Goal: Task Accomplishment & Management: Manage account settings

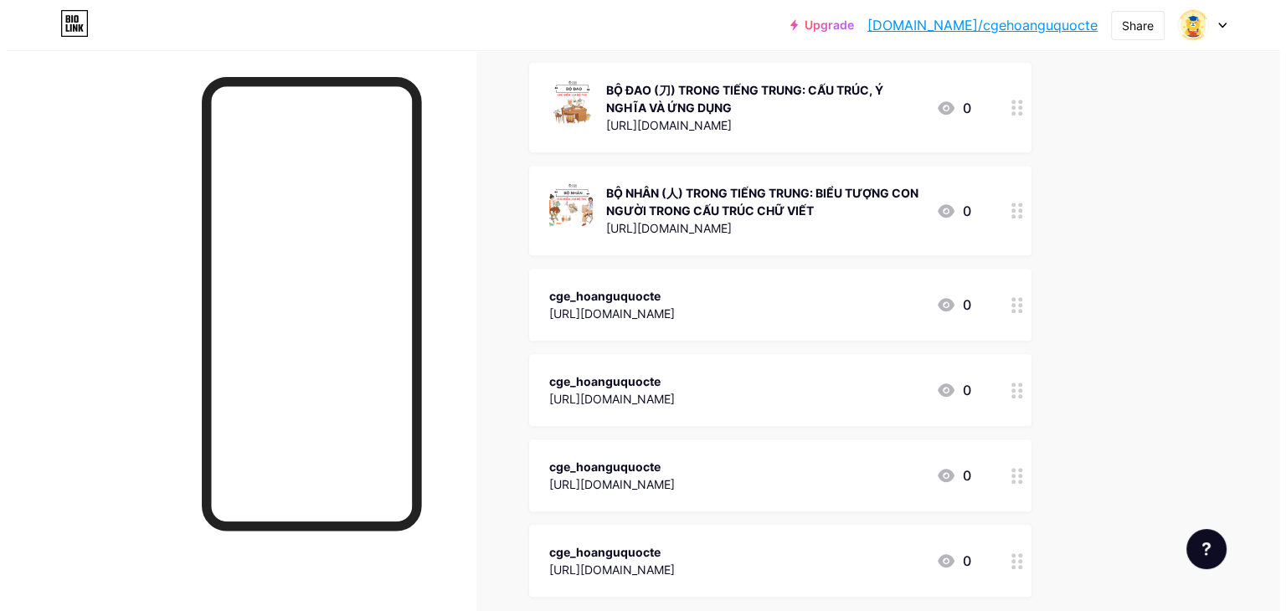
scroll to position [1687, 0]
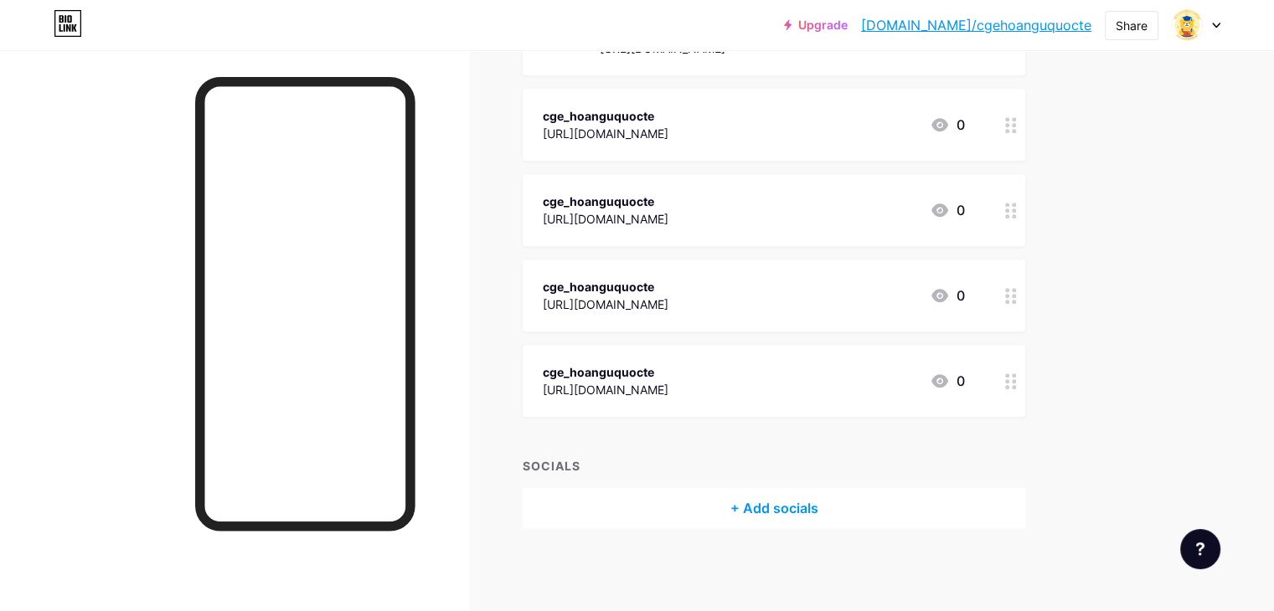
click at [857, 503] on div "+ Add socials" at bounding box center [773, 508] width 502 height 40
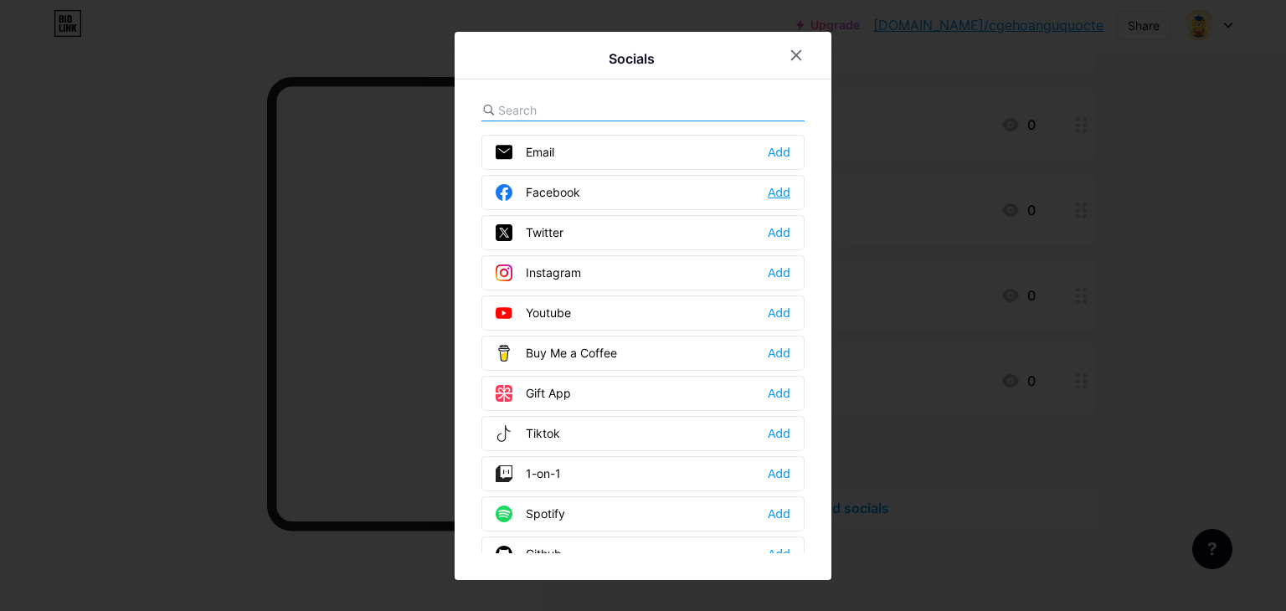
click at [778, 184] on div "Add" at bounding box center [779, 192] width 23 height 17
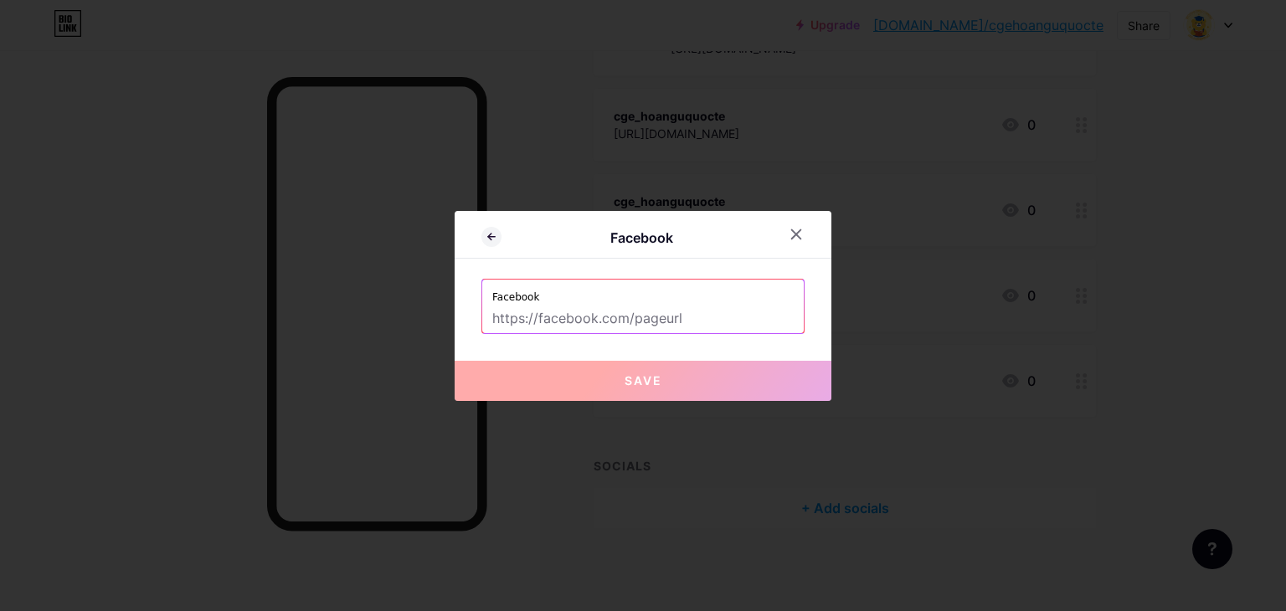
click at [590, 322] on input "text" at bounding box center [642, 319] width 301 height 28
paste input "[URL][DOMAIN_NAME]"
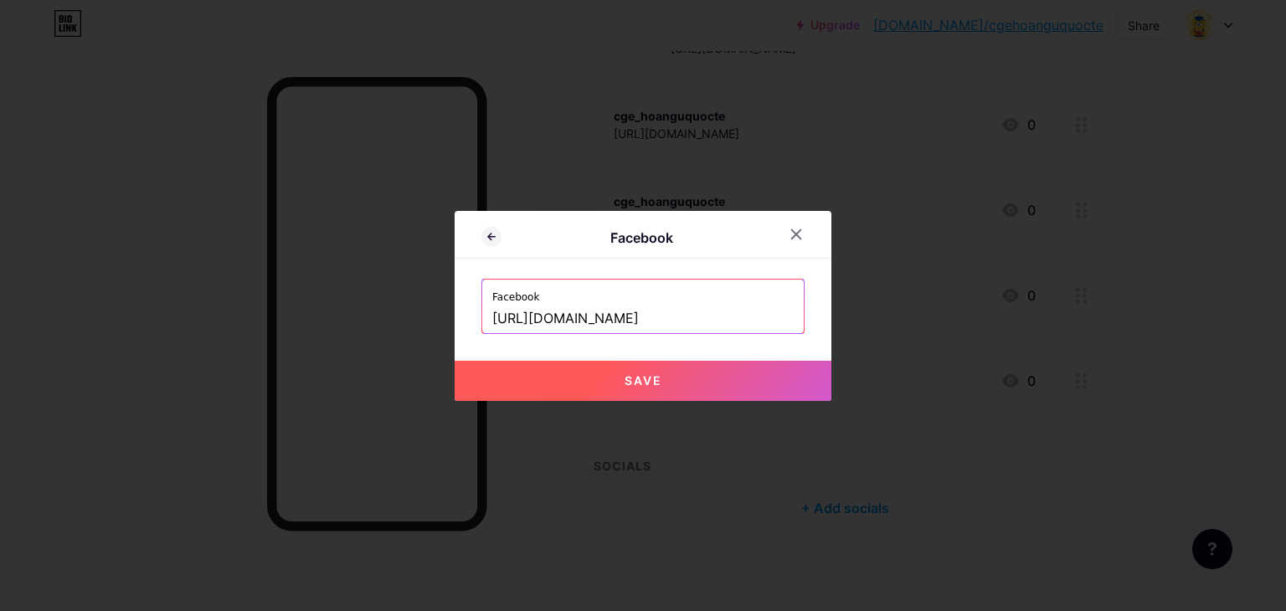
scroll to position [0, 104]
type input "[URL][DOMAIN_NAME]"
click at [635, 374] on span "Save" at bounding box center [644, 380] width 38 height 14
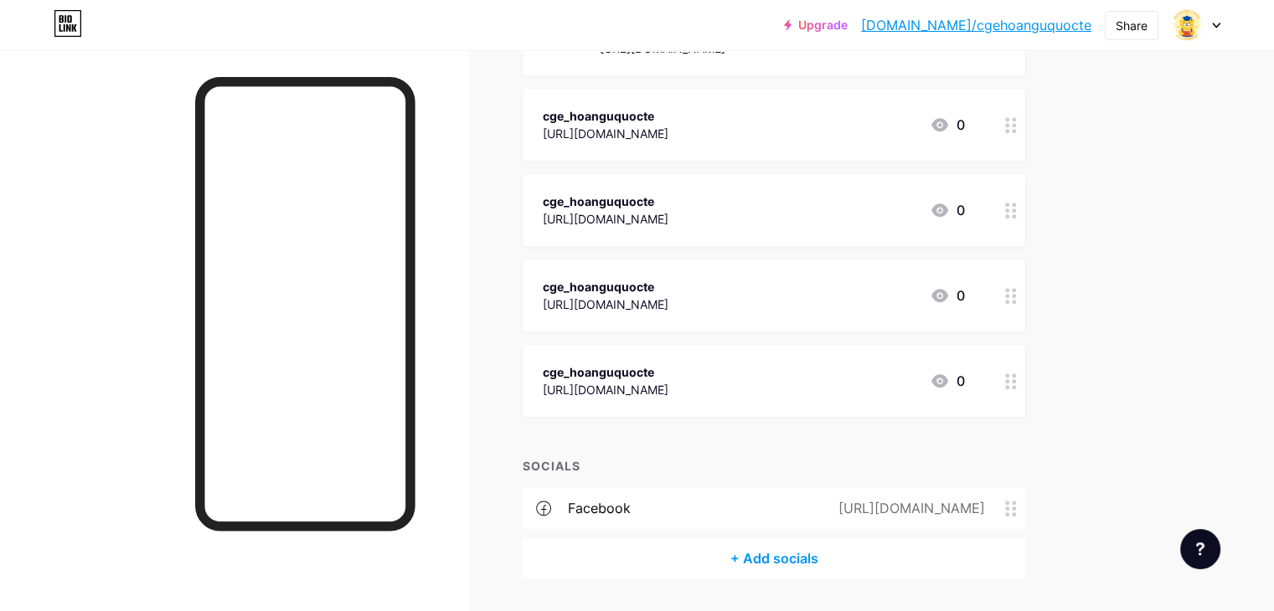
scroll to position [1737, 0]
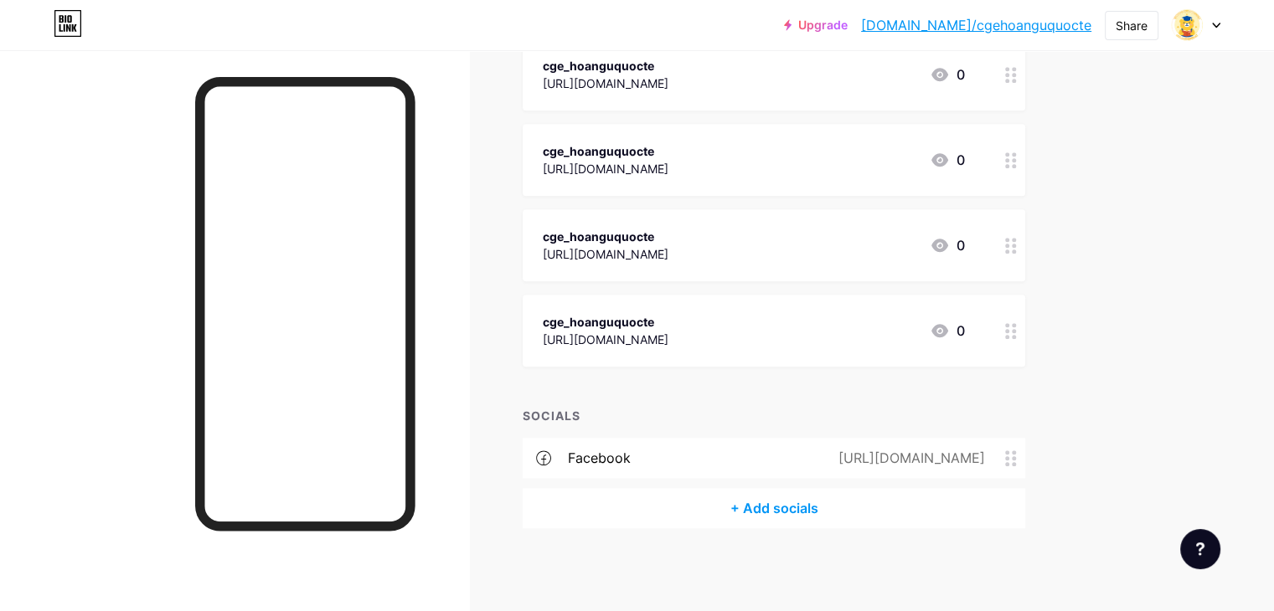
click at [843, 507] on div "+ Add socials" at bounding box center [773, 508] width 502 height 40
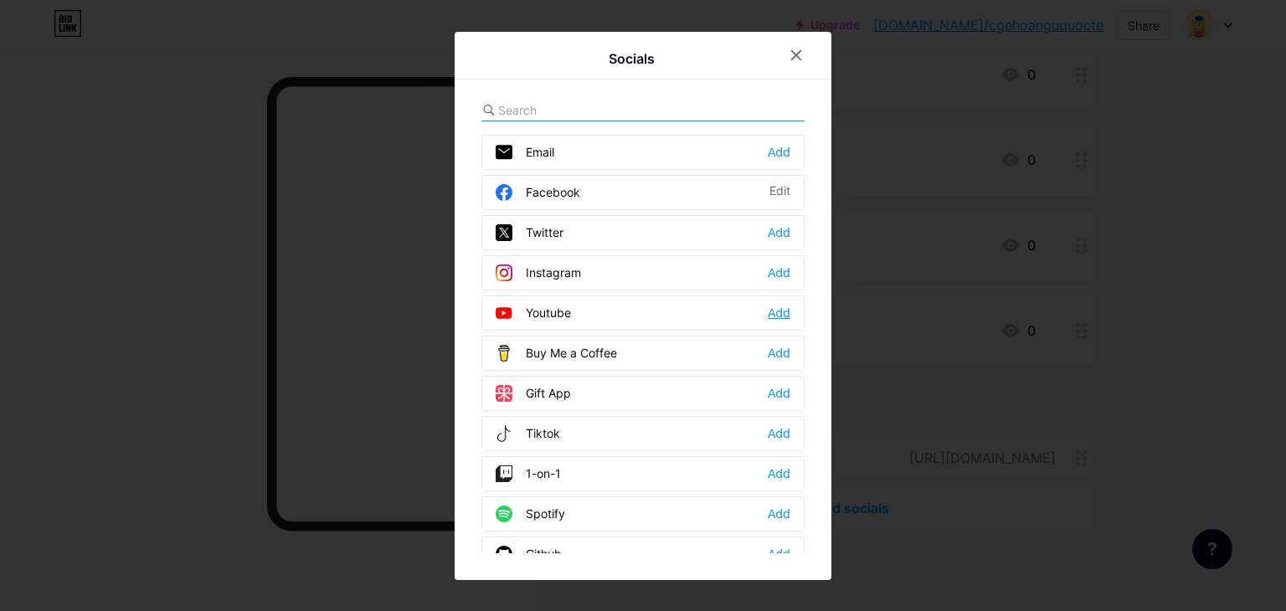
click at [771, 310] on div "Add" at bounding box center [779, 313] width 23 height 17
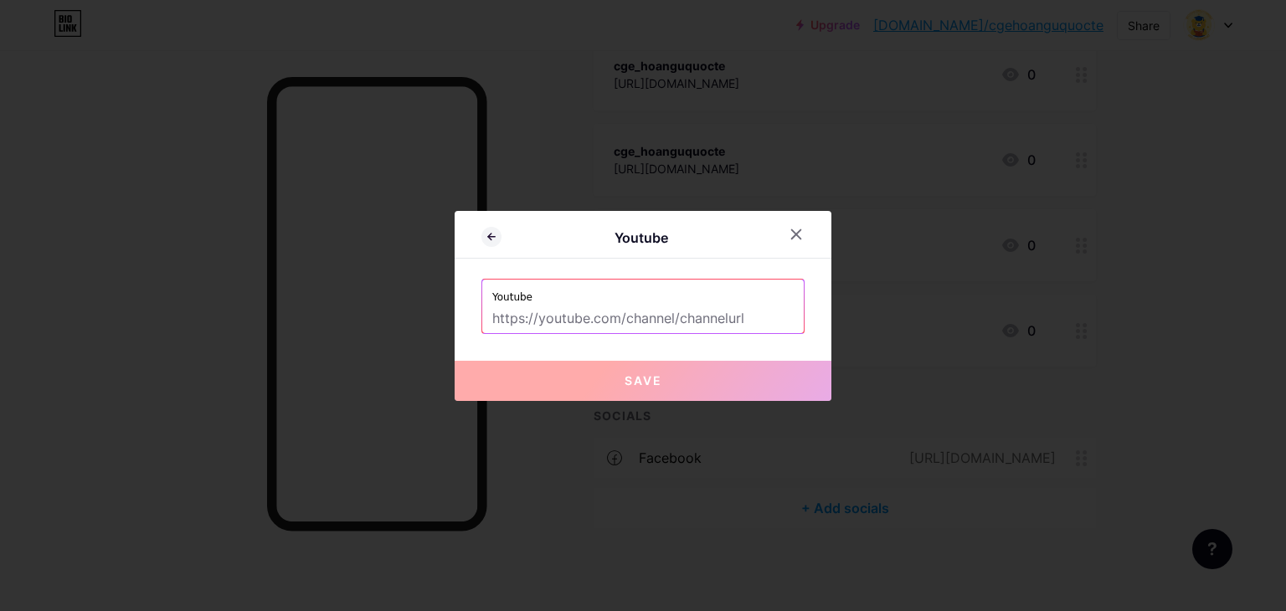
click at [559, 326] on input "text" at bounding box center [642, 319] width 301 height 28
paste input "[URL][DOMAIN_NAME]"
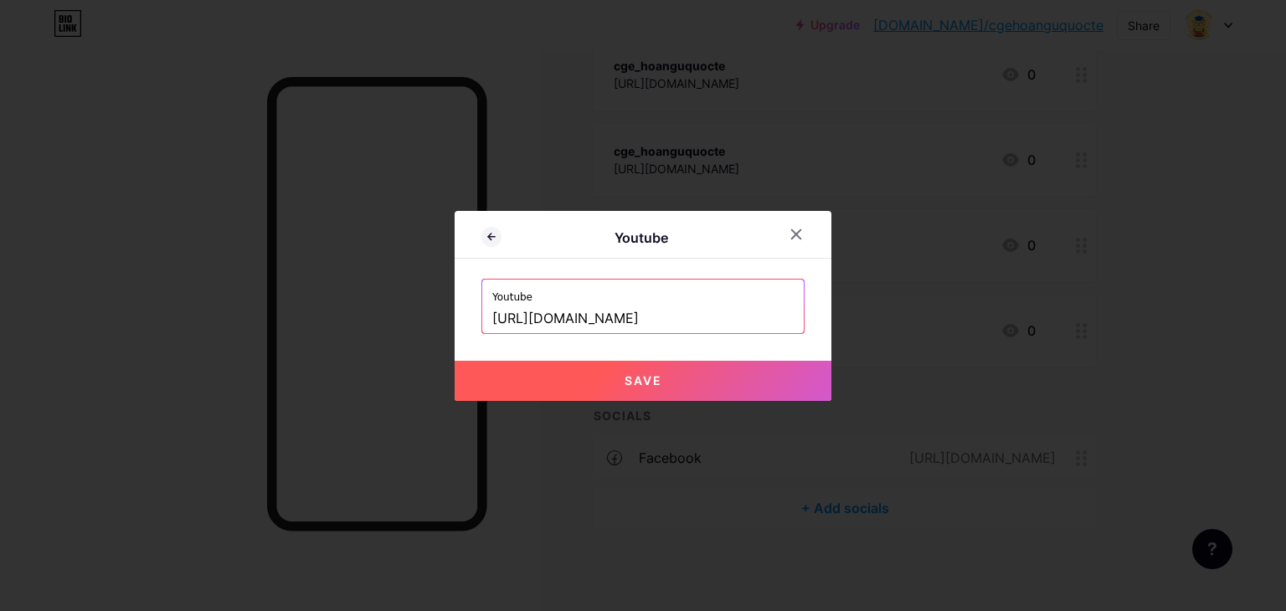
type input "[URL][DOMAIN_NAME]"
click at [650, 383] on span "Save" at bounding box center [644, 380] width 38 height 14
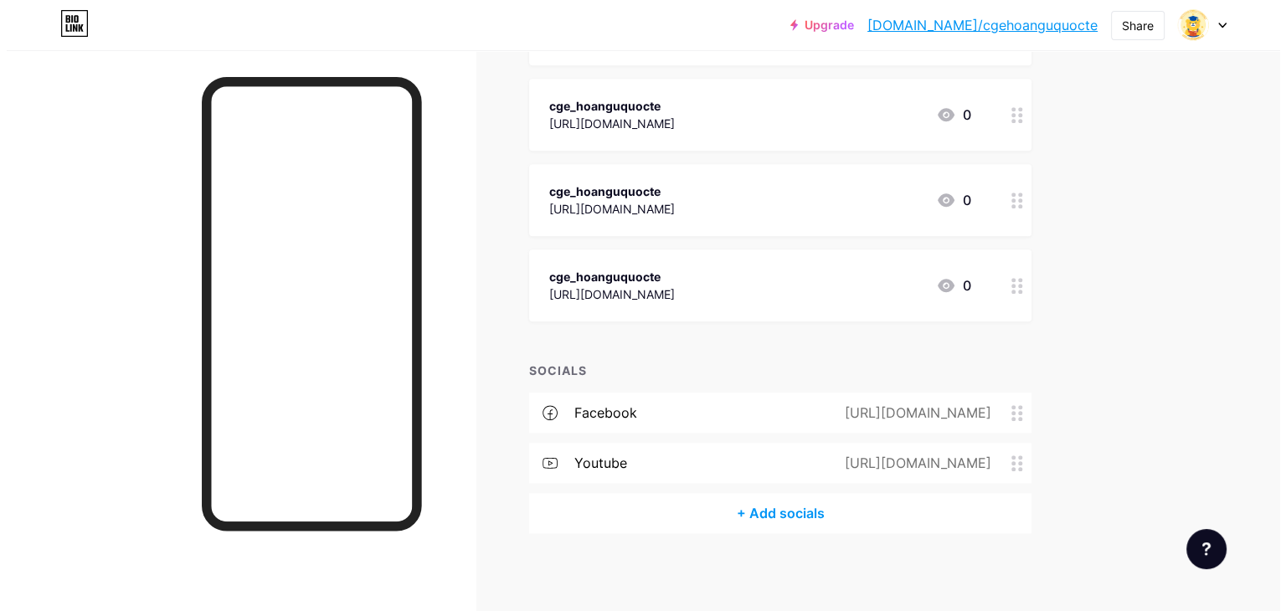
scroll to position [1788, 0]
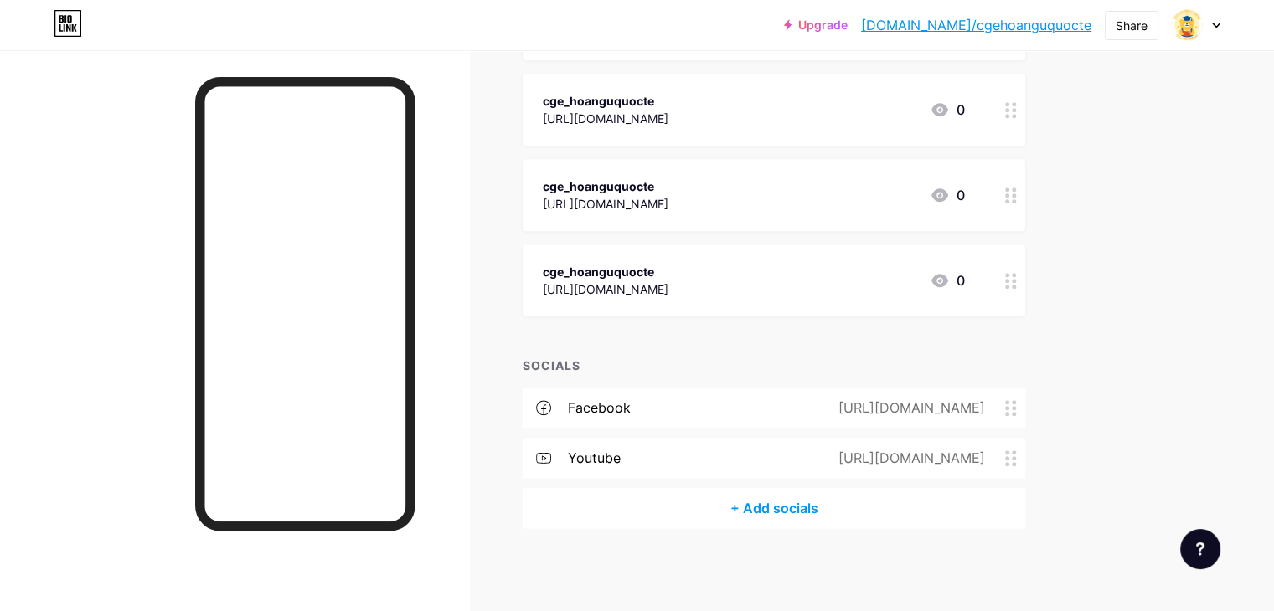
click at [824, 507] on div "+ Add socials" at bounding box center [773, 508] width 502 height 40
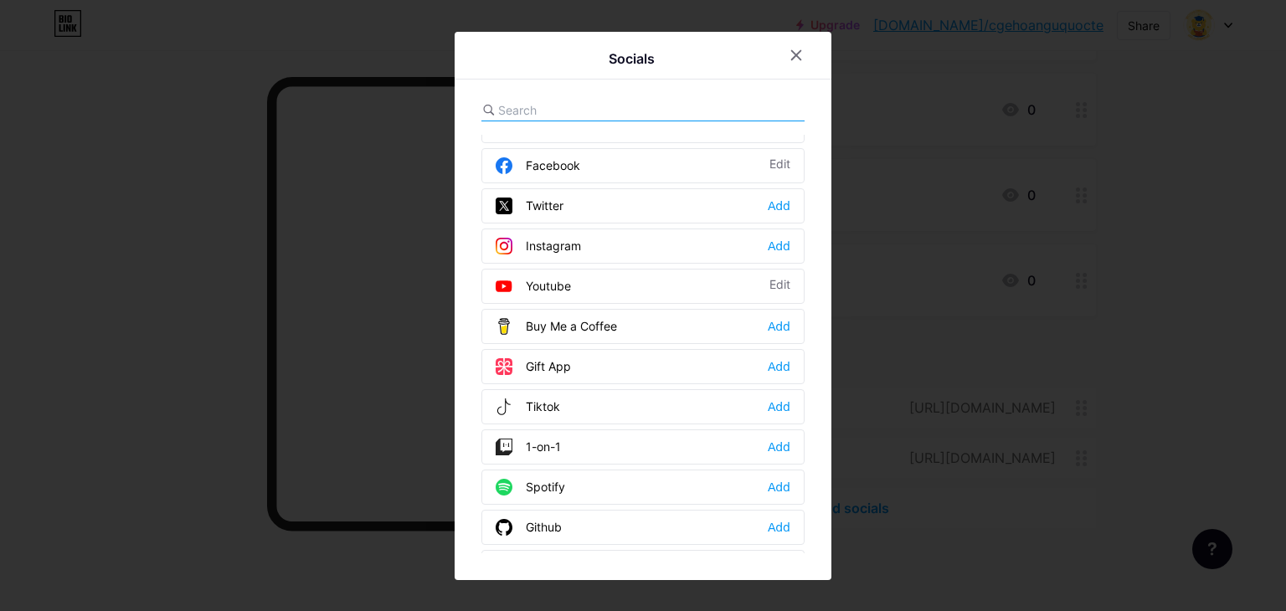
scroll to position [27, 0]
click at [774, 240] on div "Add" at bounding box center [779, 246] width 23 height 17
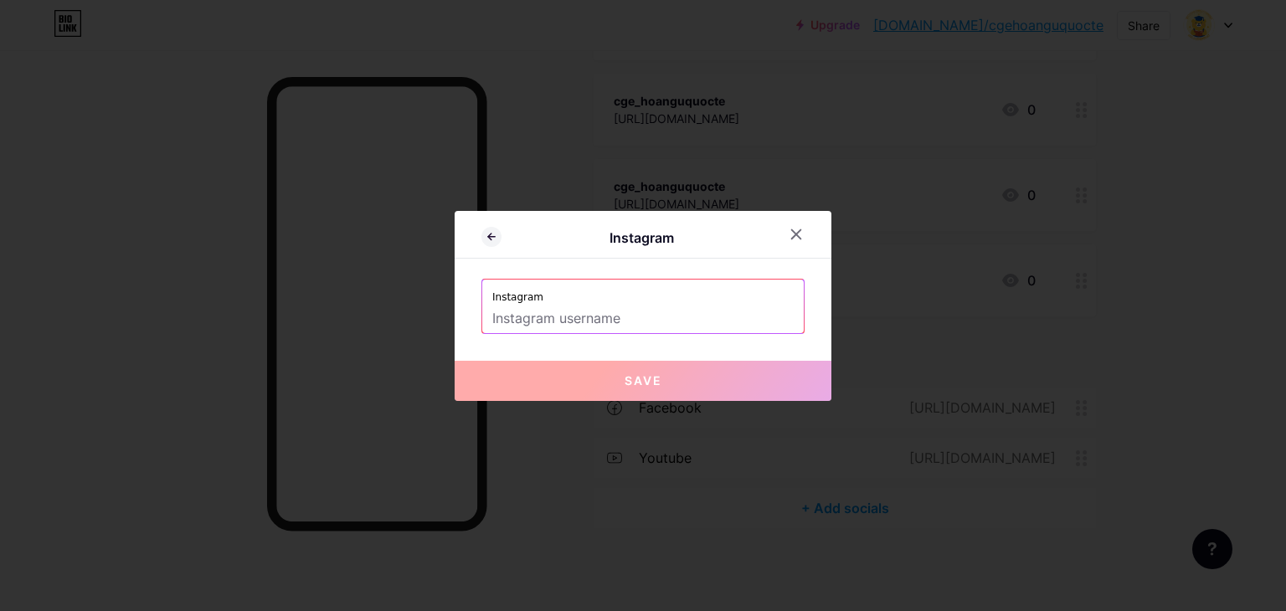
click at [563, 326] on input "text" at bounding box center [642, 319] width 301 height 28
paste input "https://www.instagram.com/cge_hoanguquocte/?hl=en"
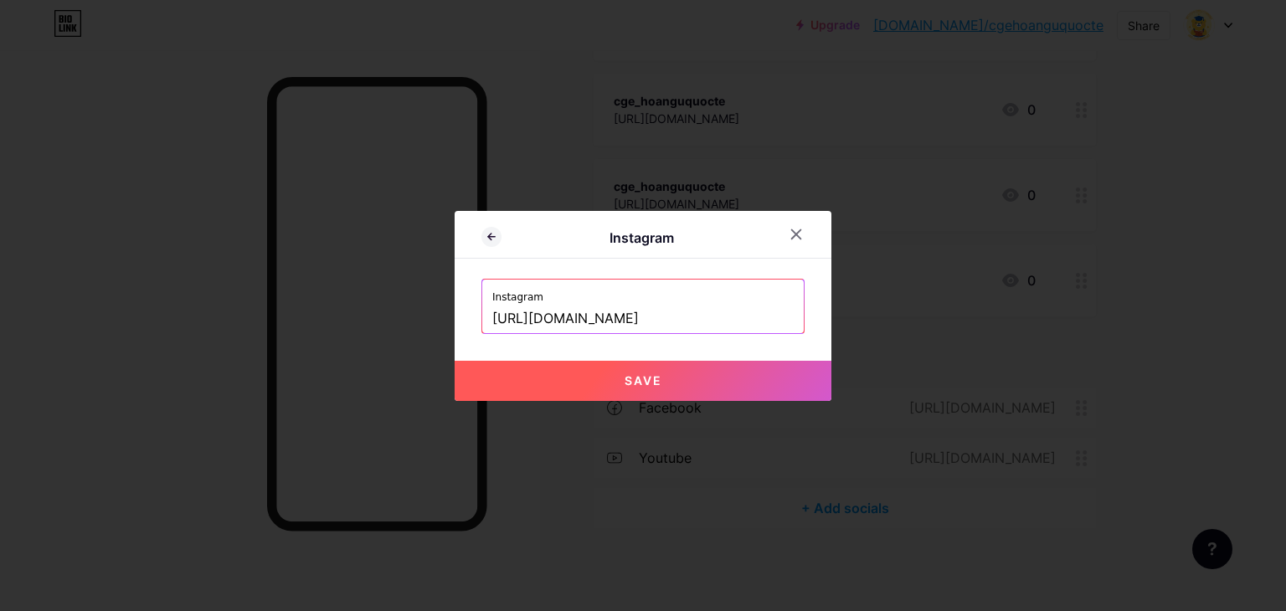
scroll to position [0, 45]
click at [646, 384] on span "Save" at bounding box center [644, 380] width 38 height 14
type input "https://instagram.com/https://www.instagram.com/cge_hoanguquocte/?hl=en"
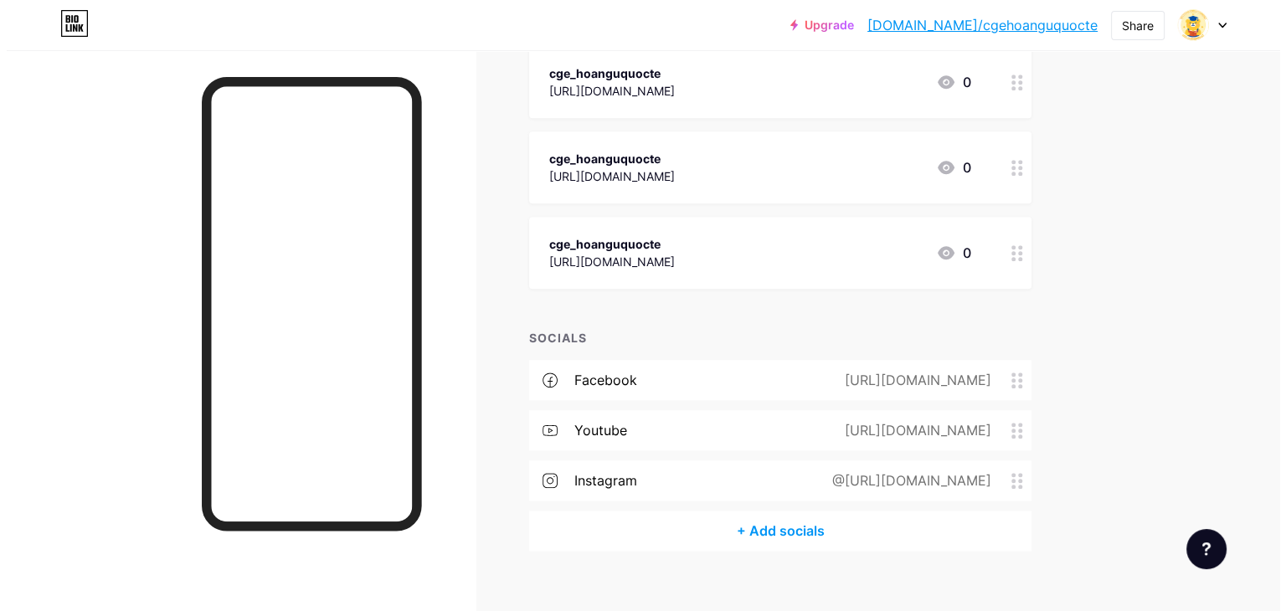
scroll to position [1838, 0]
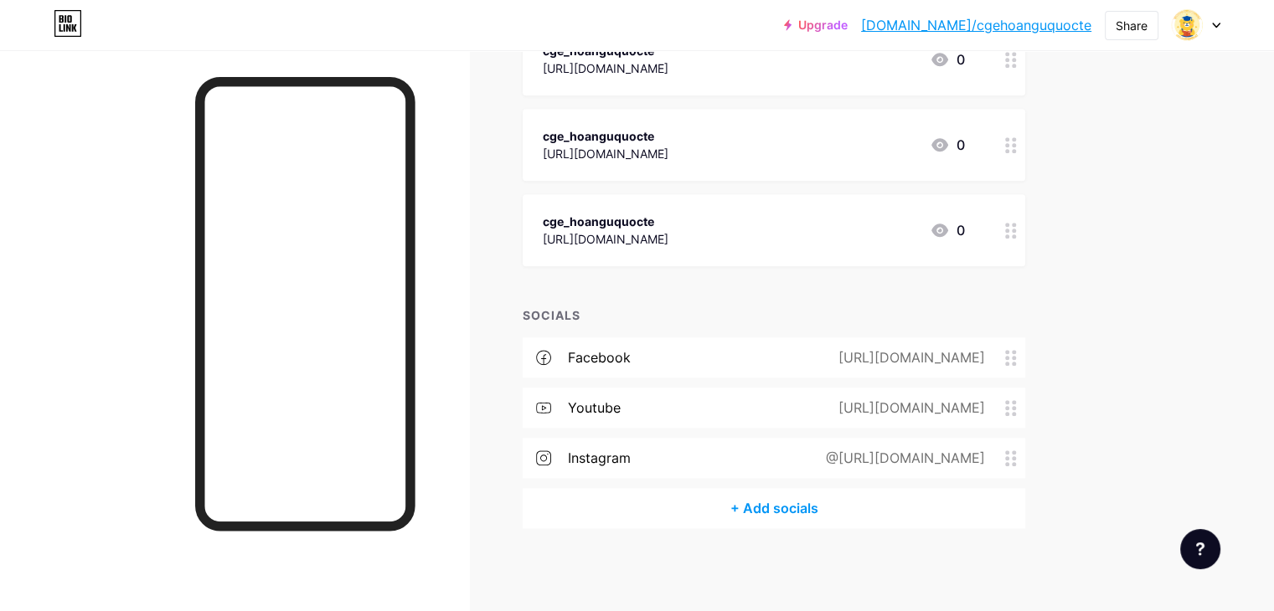
click at [850, 507] on div "+ Add socials" at bounding box center [773, 508] width 502 height 40
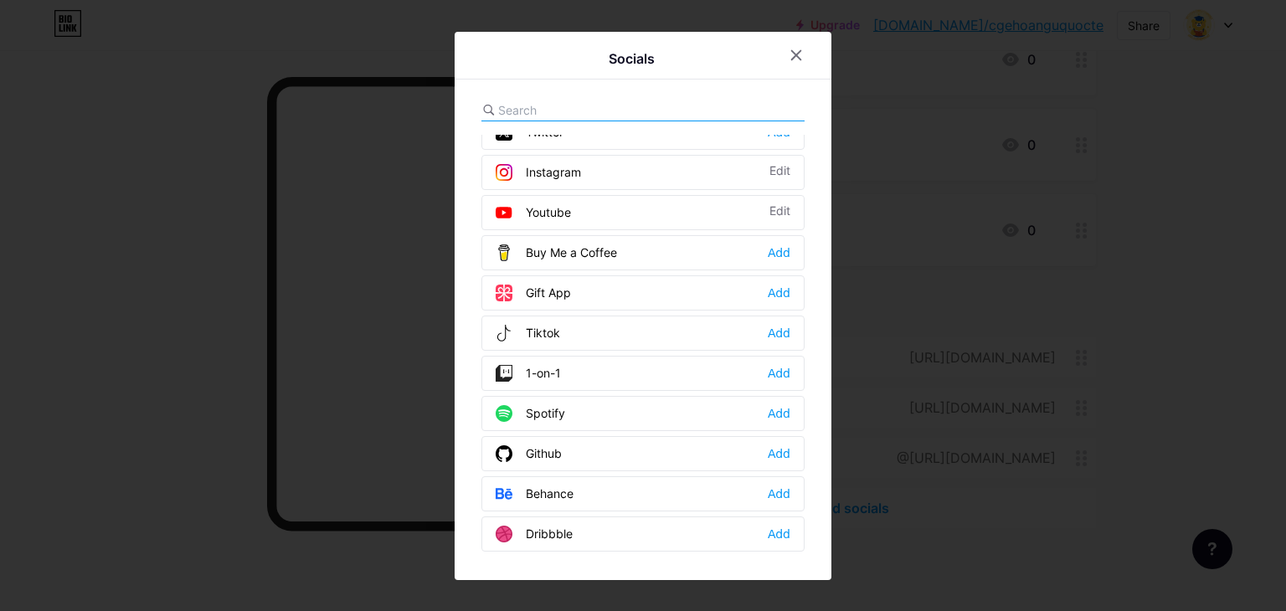
scroll to position [102, 0]
click at [541, 325] on div "Tiktok" at bounding box center [528, 331] width 64 height 17
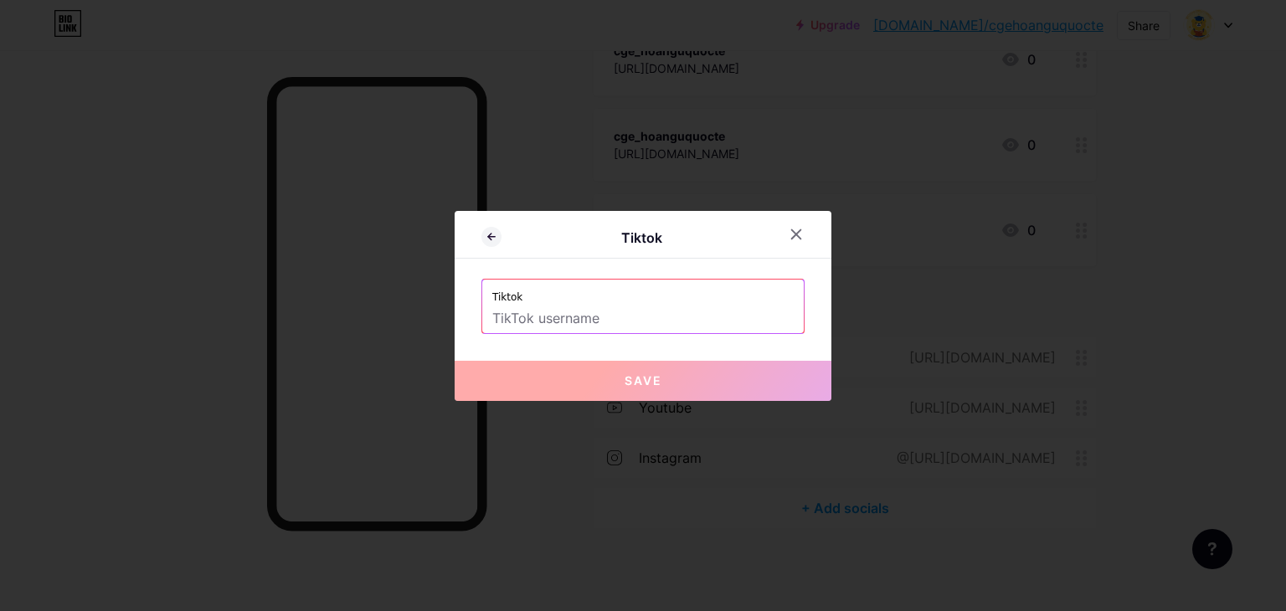
click at [531, 322] on input "text" at bounding box center [642, 319] width 301 height 28
paste input "https://www.tiktok.com/@cge_hoanguquocte?lang=en"
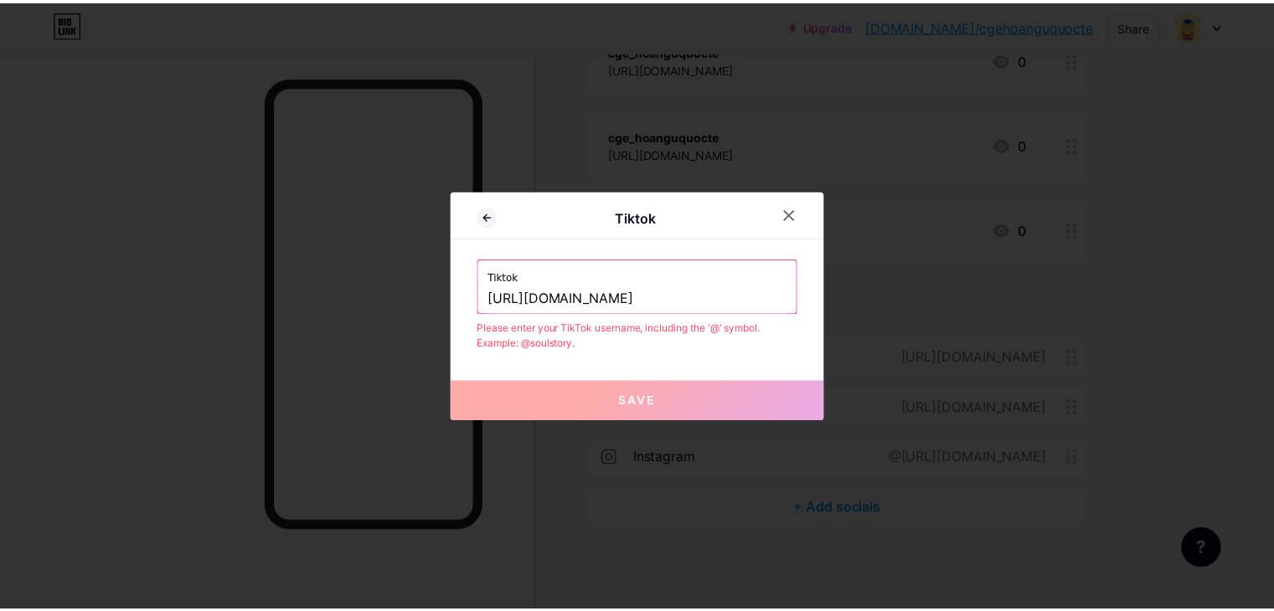
scroll to position [0, 0]
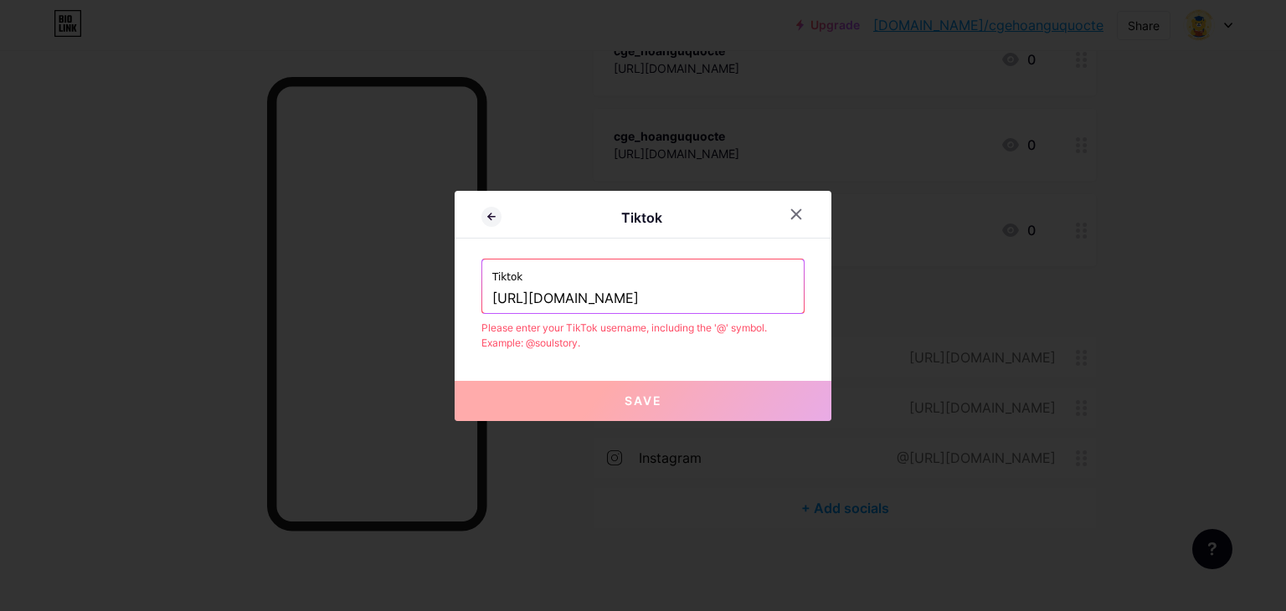
click at [654, 359] on div "Tiktok Tiktok https://www.tiktok.com/@cge_hoanguquocte Please enter your TikTok…" at bounding box center [643, 306] width 377 height 230
drag, startPoint x: 639, startPoint y: 297, endPoint x: 380, endPoint y: 310, distance: 259.0
click at [380, 310] on div "Tiktok Tiktok https://www.tiktok.com/@cge_hoanguquocte Please enter your TikTok…" at bounding box center [643, 305] width 1286 height 611
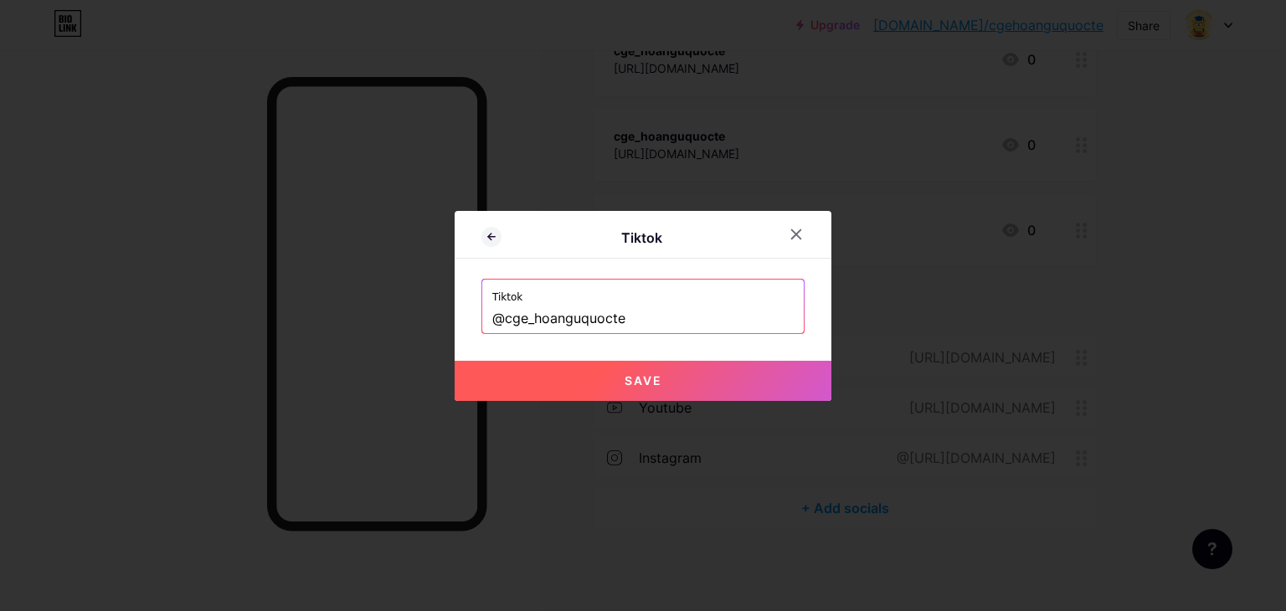
click at [631, 383] on span "Save" at bounding box center [644, 380] width 38 height 14
type input "https://tiktok.com/@cge_hoanguquocte"
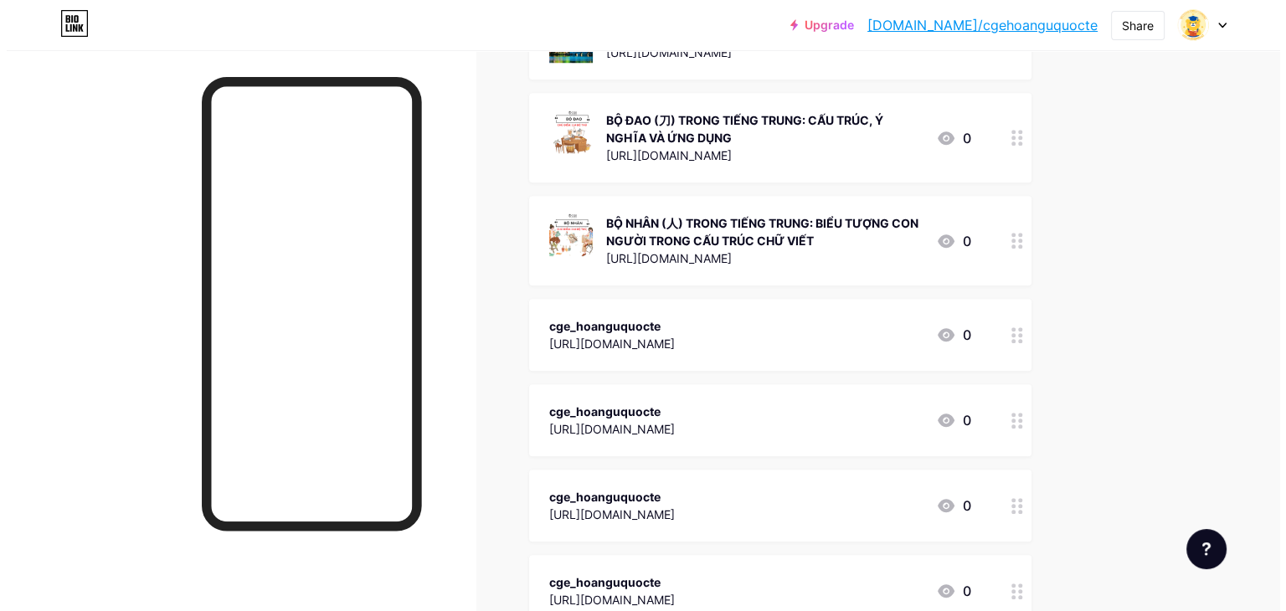
scroll to position [1888, 0]
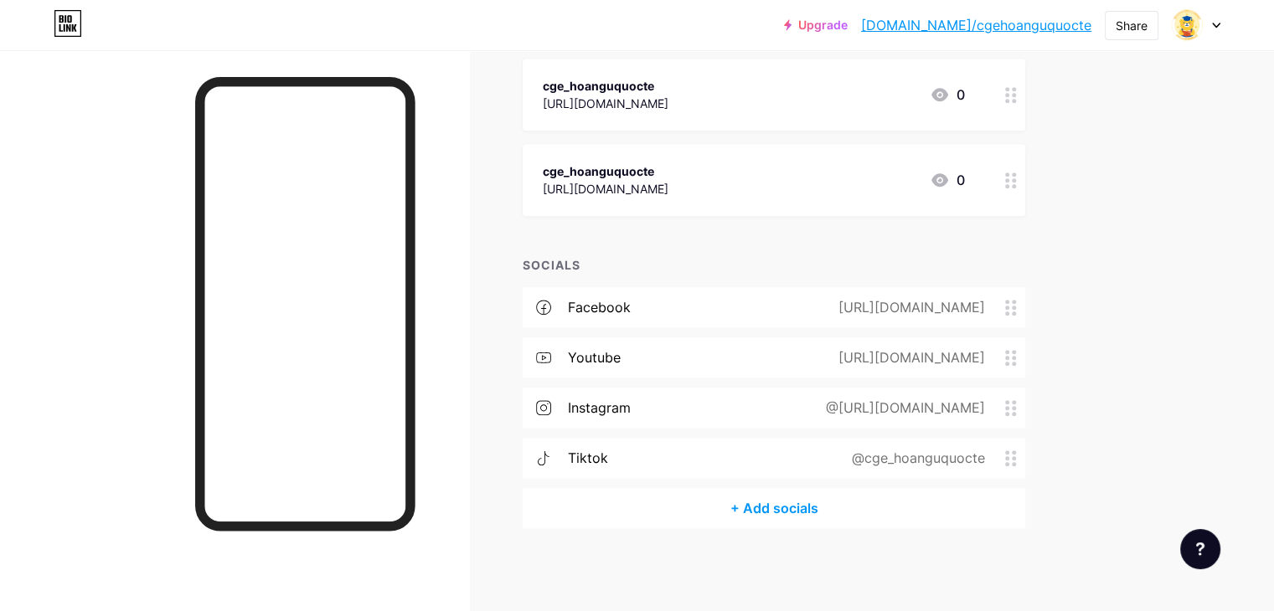
click at [847, 509] on div "+ Add socials" at bounding box center [773, 508] width 502 height 40
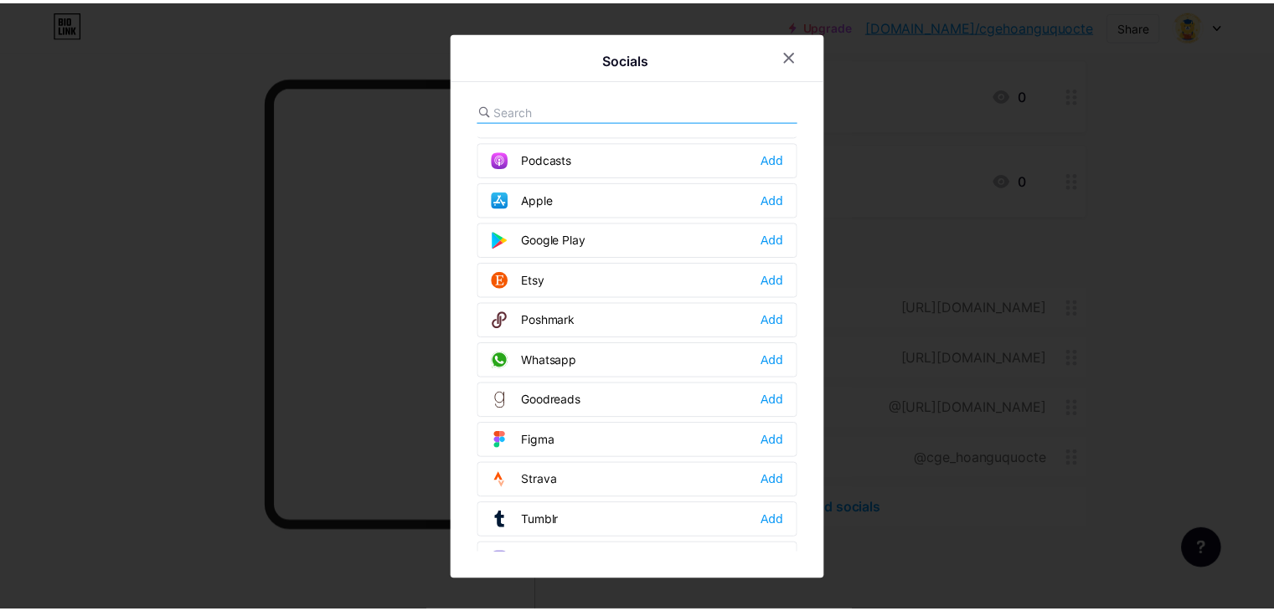
scroll to position [1494, 0]
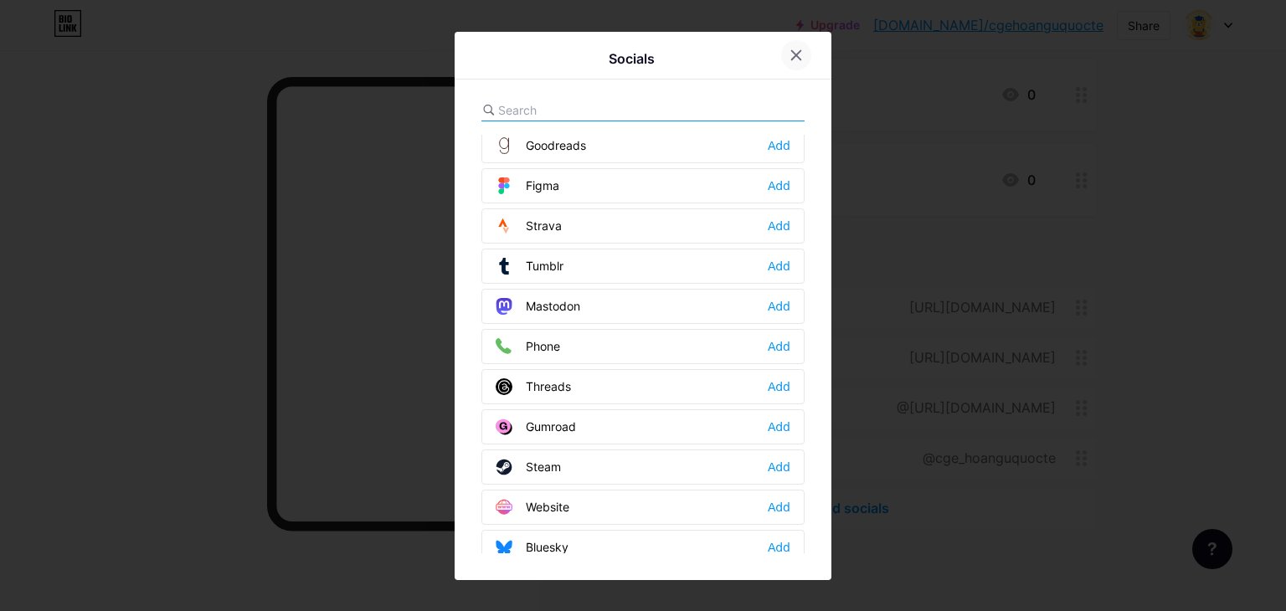
click at [786, 47] on div at bounding box center [796, 55] width 30 height 30
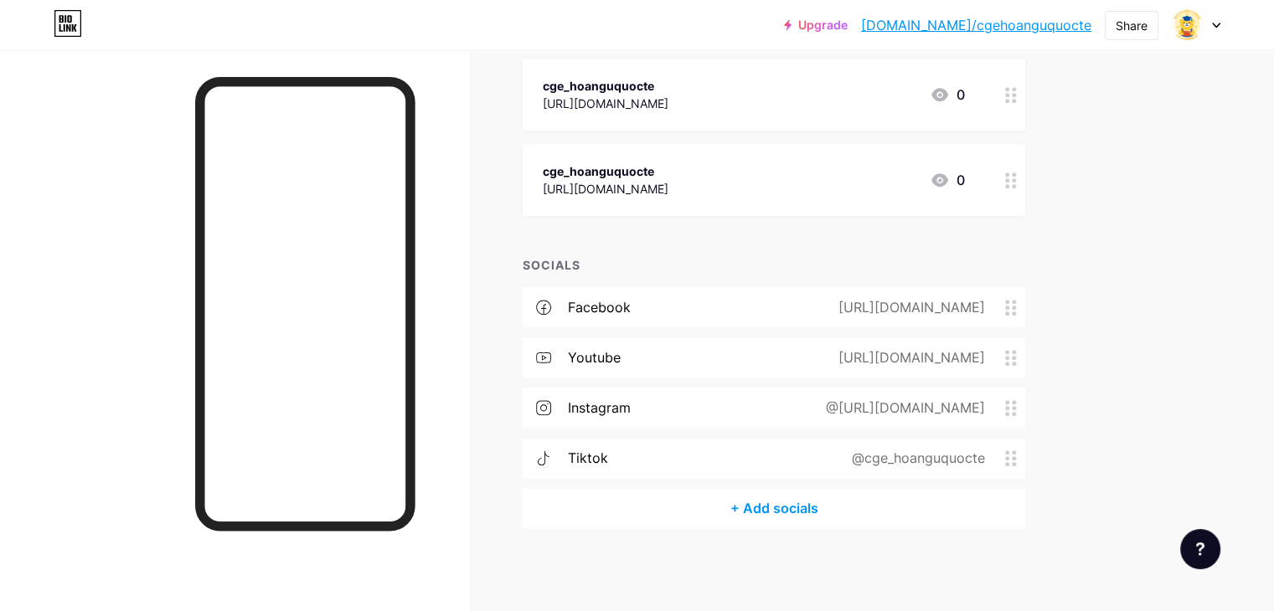
drag, startPoint x: 163, startPoint y: 272, endPoint x: 200, endPoint y: 285, distance: 38.9
click at [157, 276] on div at bounding box center [234, 355] width 469 height 611
click at [185, 338] on div at bounding box center [234, 355] width 469 height 611
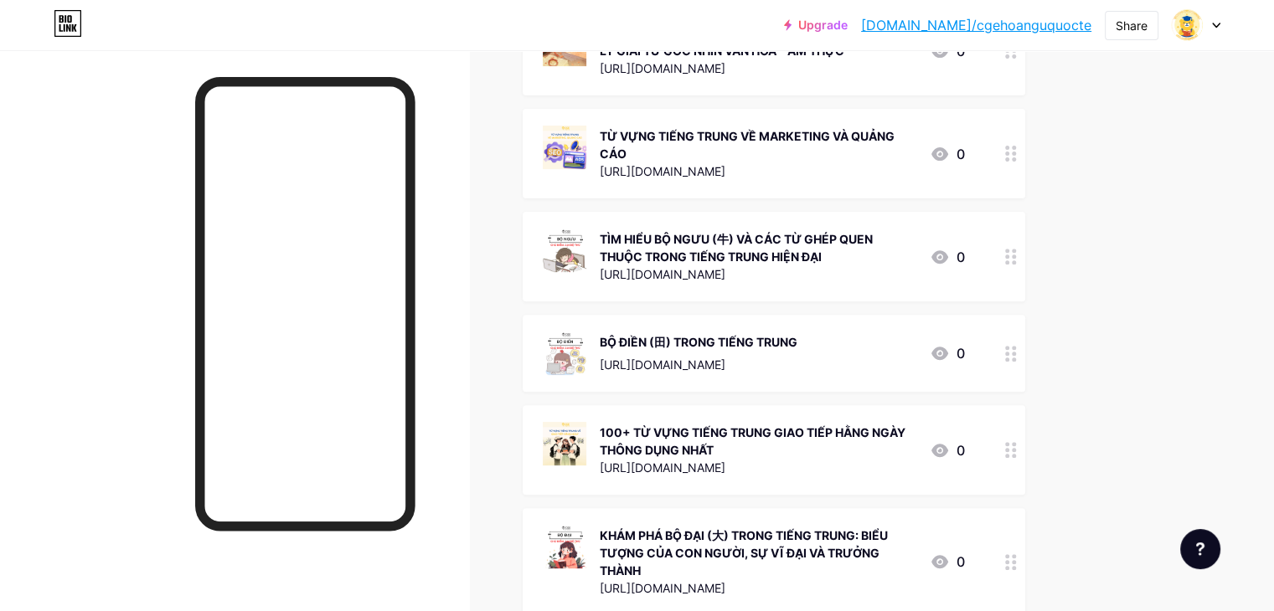
scroll to position [0, 0]
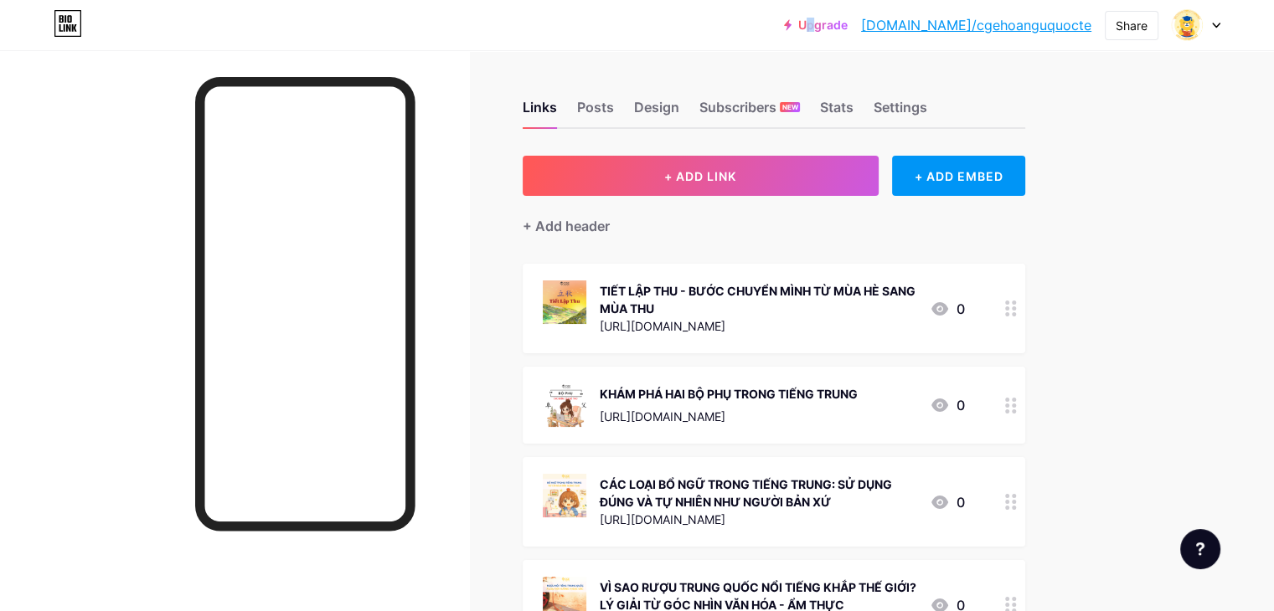
click at [874, 44] on div "Upgrade bio.link/cgehoa... bio.link/cgehoanguquocte Share Switch accounts cgeho…" at bounding box center [637, 25] width 1274 height 50
click at [884, 10] on div "Upgrade bio.link/cgehoa... bio.link/cgehoanguquocte" at bounding box center [937, 25] width 307 height 30
click at [847, 21] on link "Upgrade" at bounding box center [816, 24] width 64 height 13
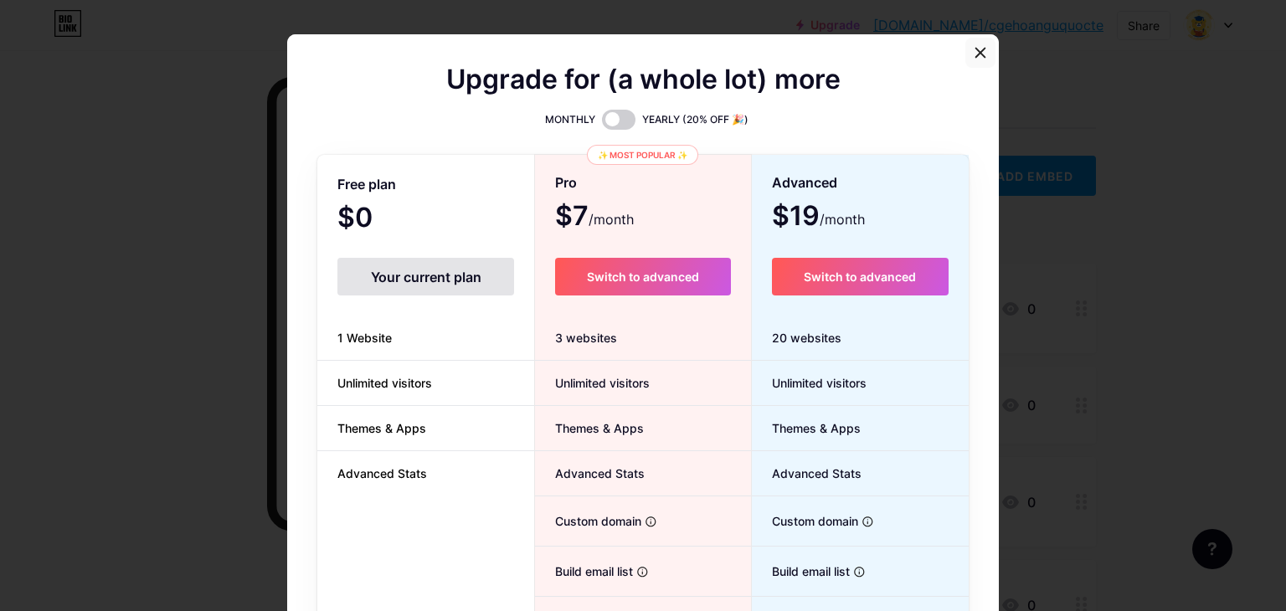
click at [976, 51] on icon at bounding box center [980, 53] width 9 height 9
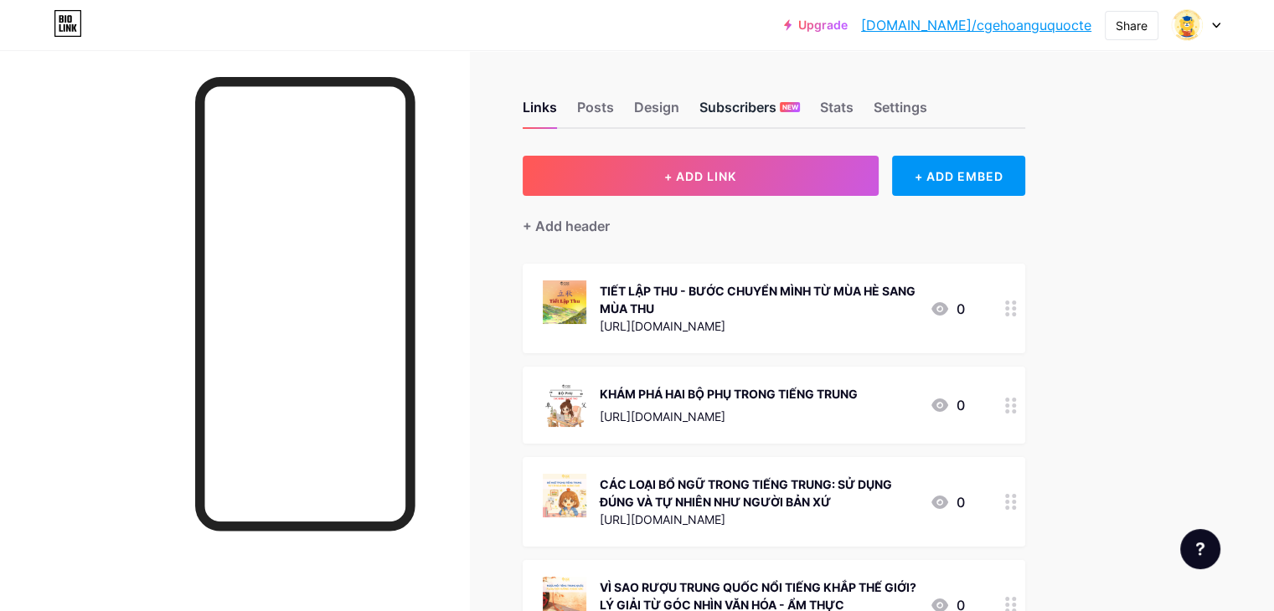
click at [800, 98] on div "Subscribers NEW" at bounding box center [749, 112] width 100 height 30
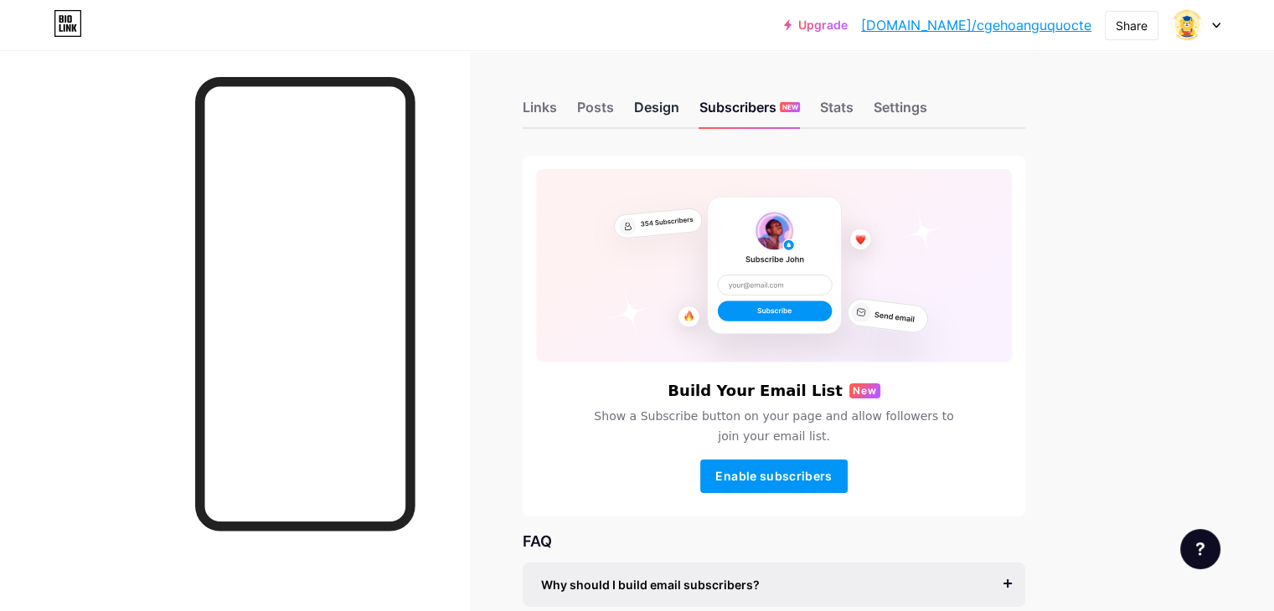
click at [679, 108] on div "Design" at bounding box center [656, 112] width 45 height 30
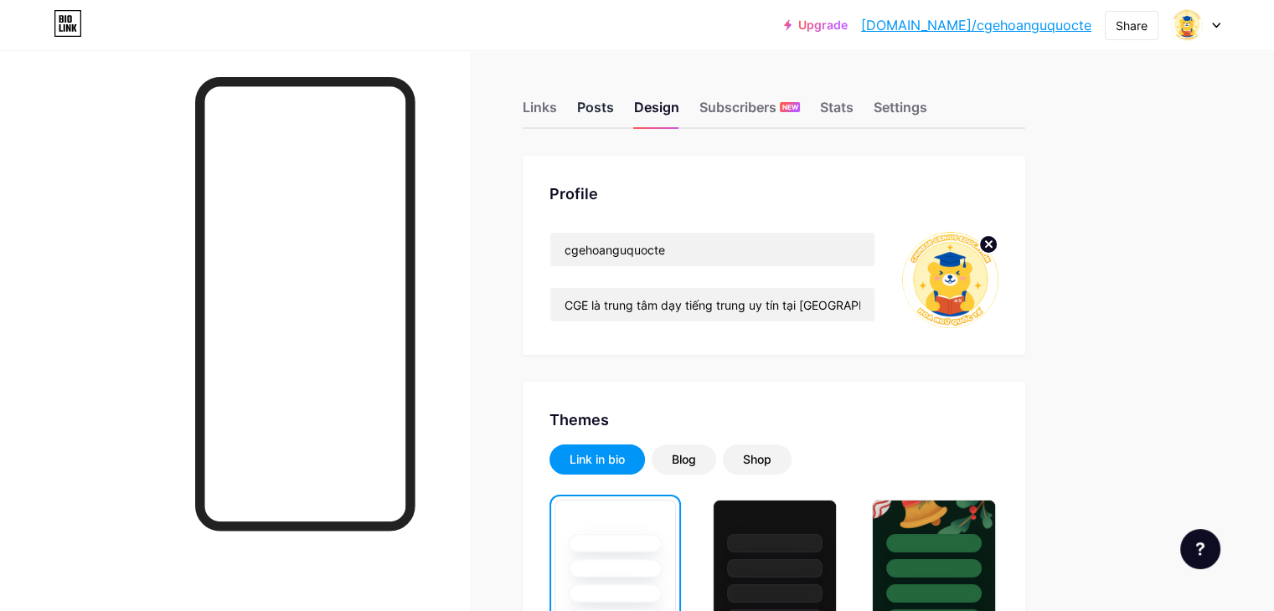
click at [614, 116] on div "Posts" at bounding box center [595, 112] width 37 height 30
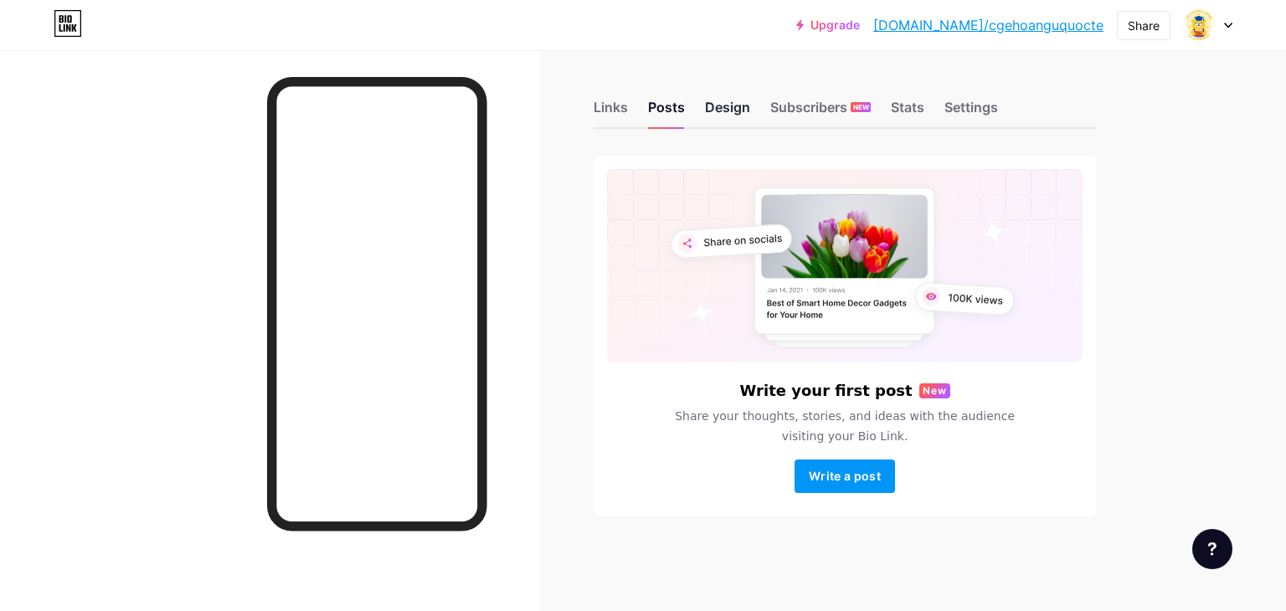
click at [713, 112] on div "Design" at bounding box center [727, 112] width 45 height 30
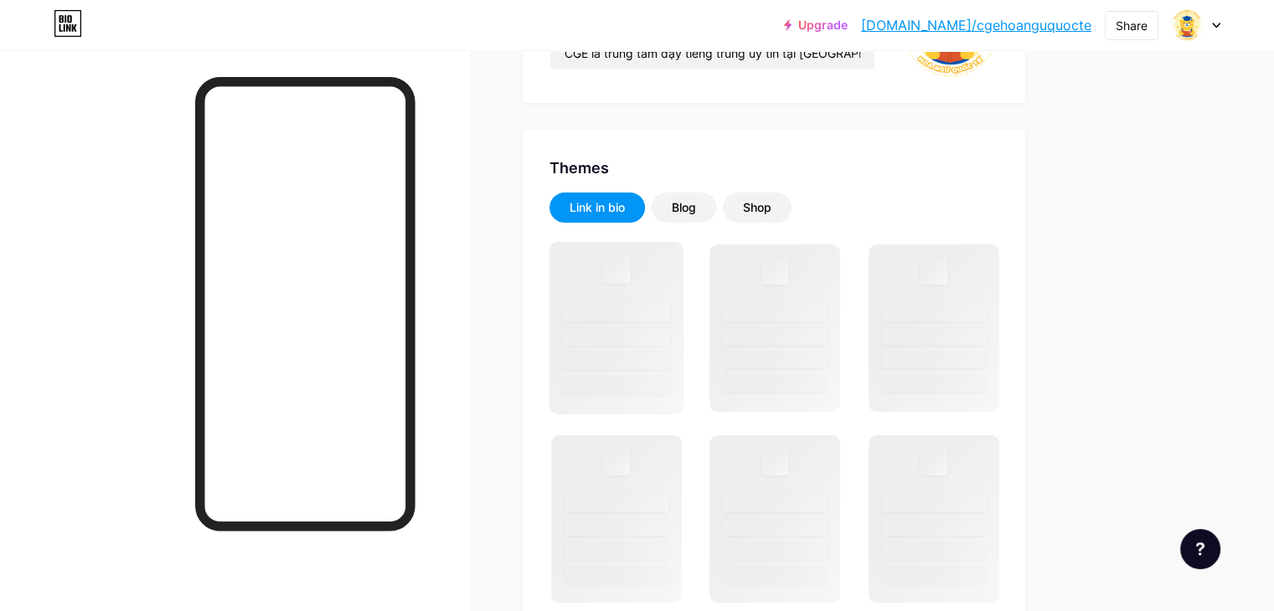
scroll to position [251, 0]
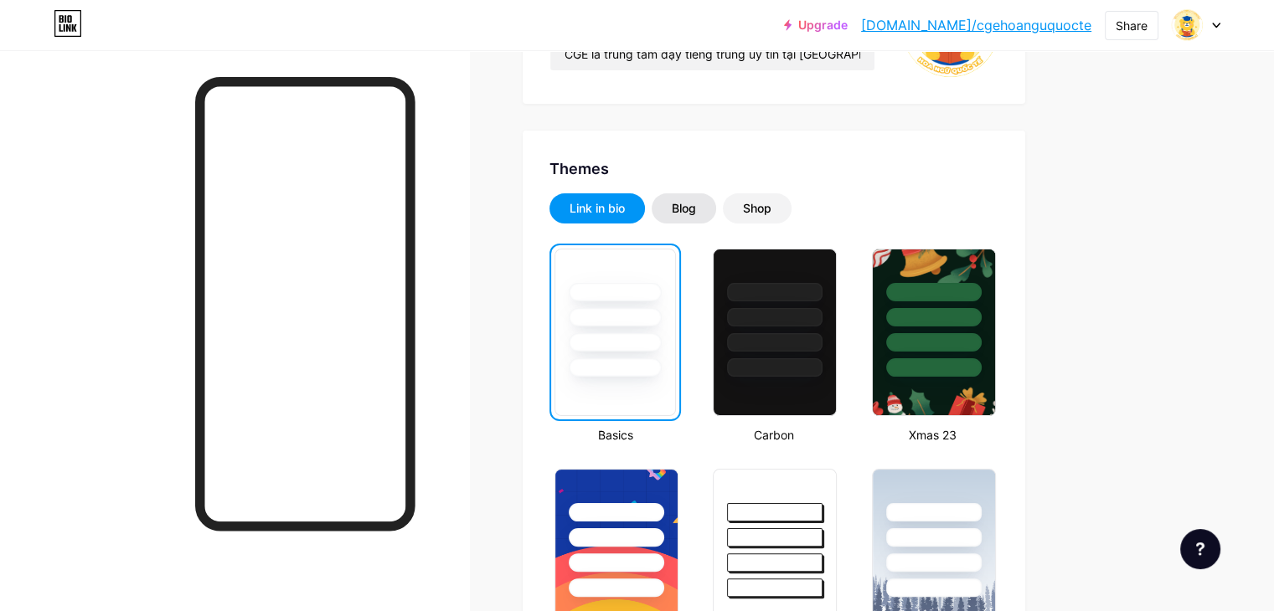
click at [696, 215] on div "Blog" at bounding box center [684, 208] width 24 height 17
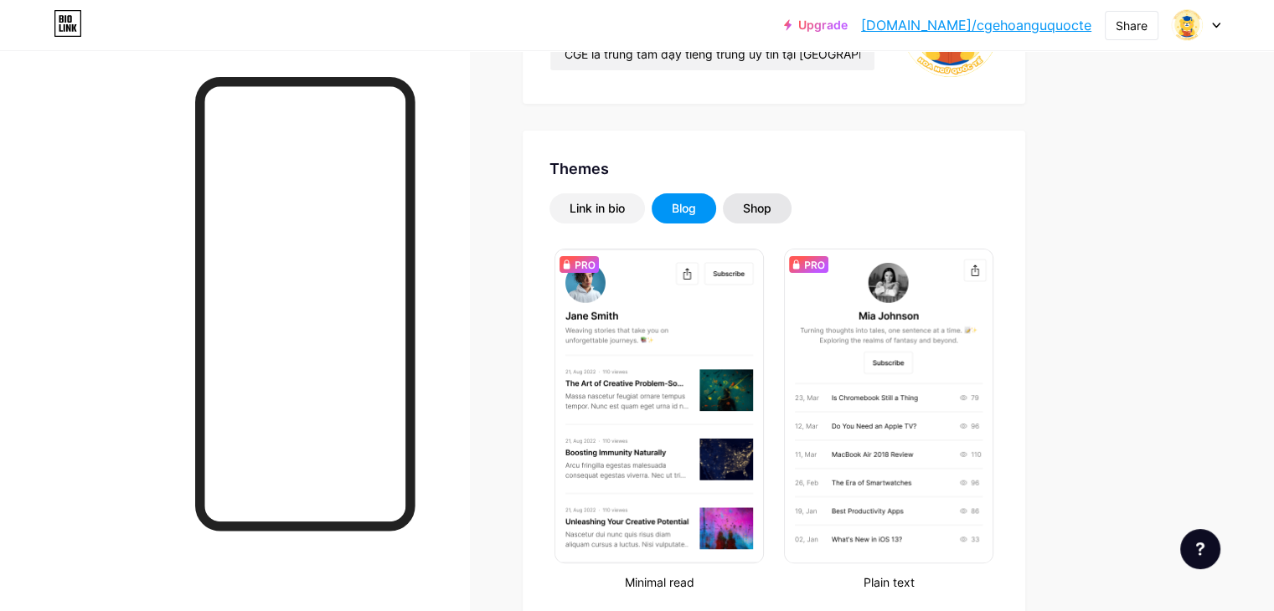
click at [771, 204] on div "Shop" at bounding box center [757, 208] width 28 height 17
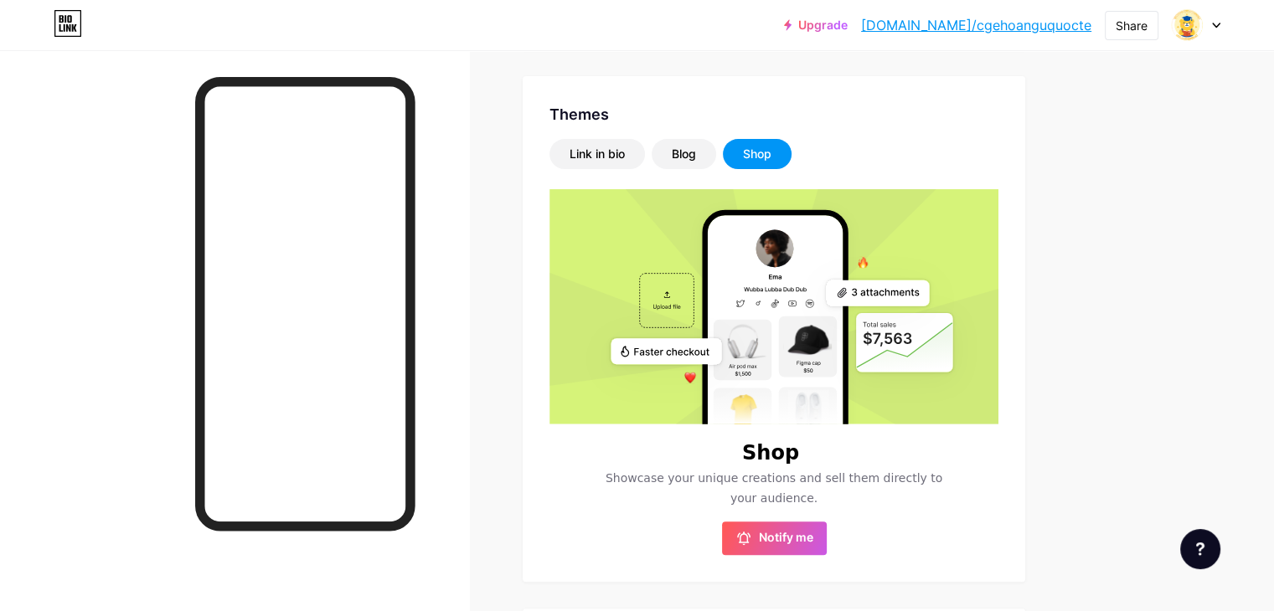
scroll to position [335, 0]
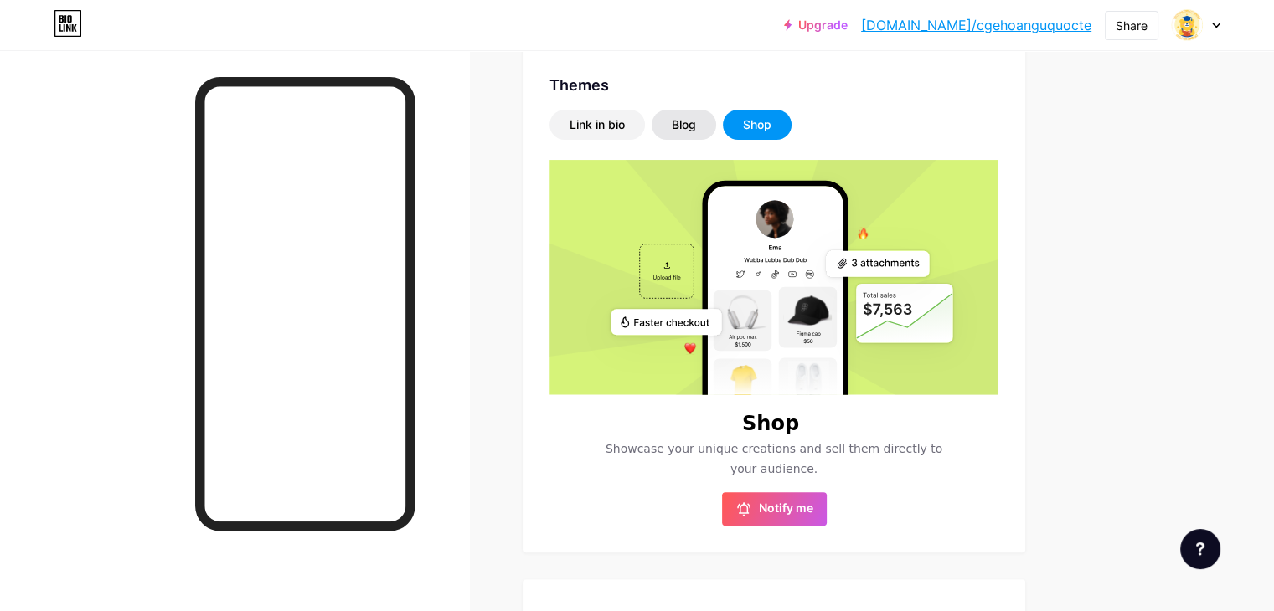
click at [696, 126] on div "Blog" at bounding box center [684, 124] width 24 height 17
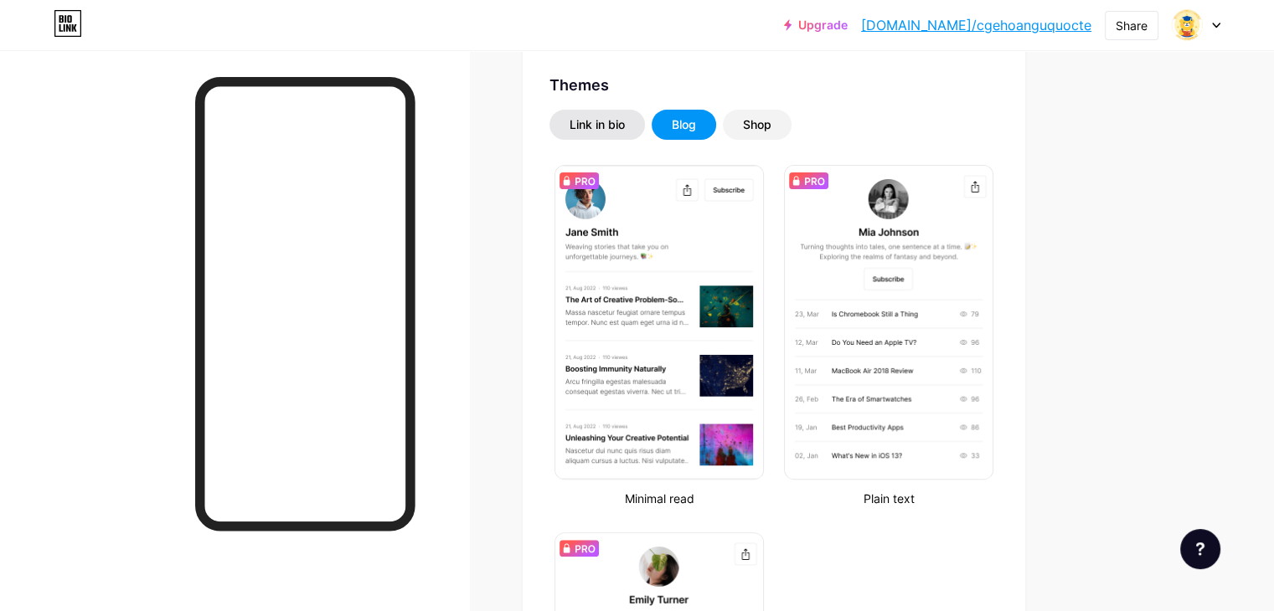
click at [625, 131] on div "Link in bio" at bounding box center [596, 124] width 55 height 17
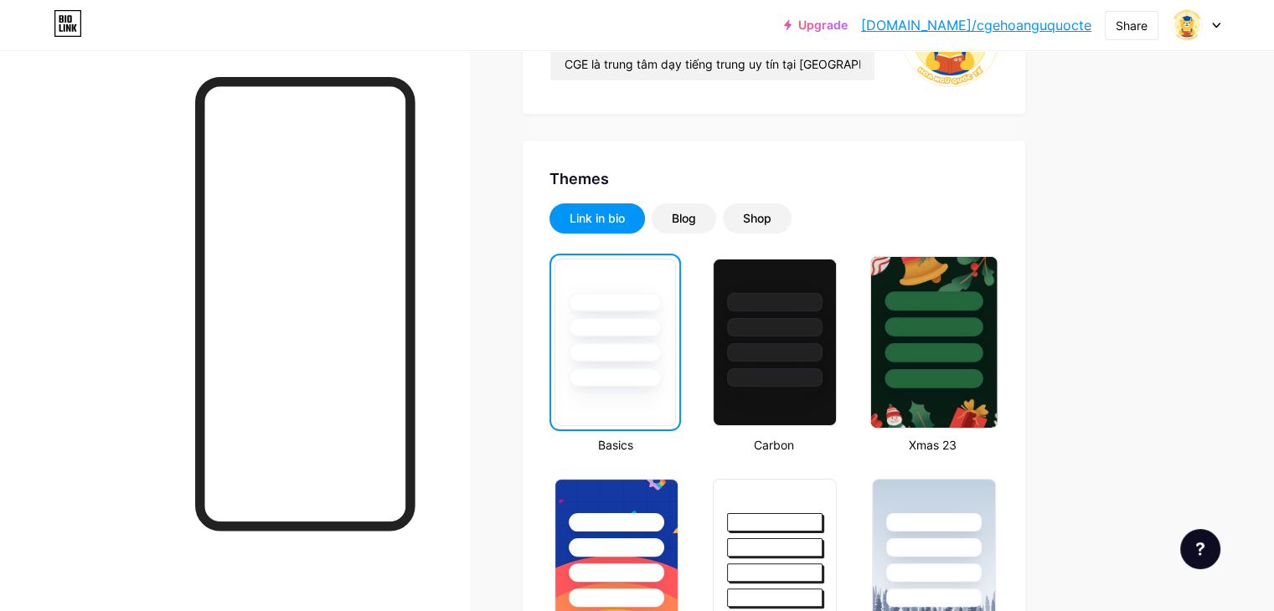
click at [982, 349] on div at bounding box center [933, 352] width 98 height 19
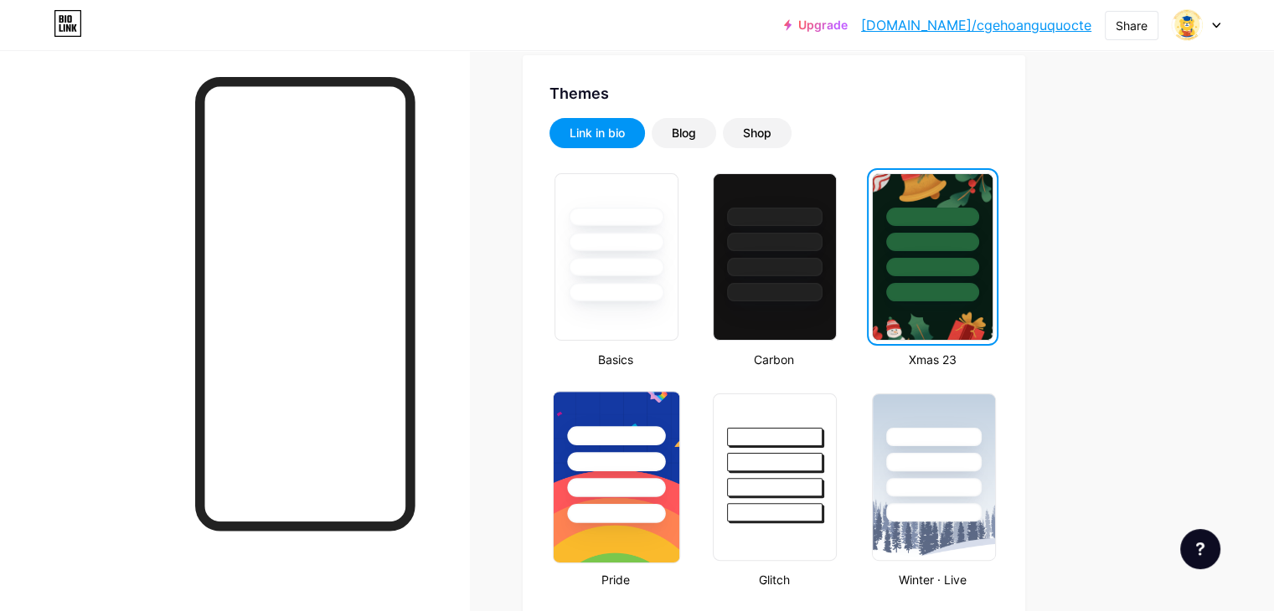
scroll to position [333, 0]
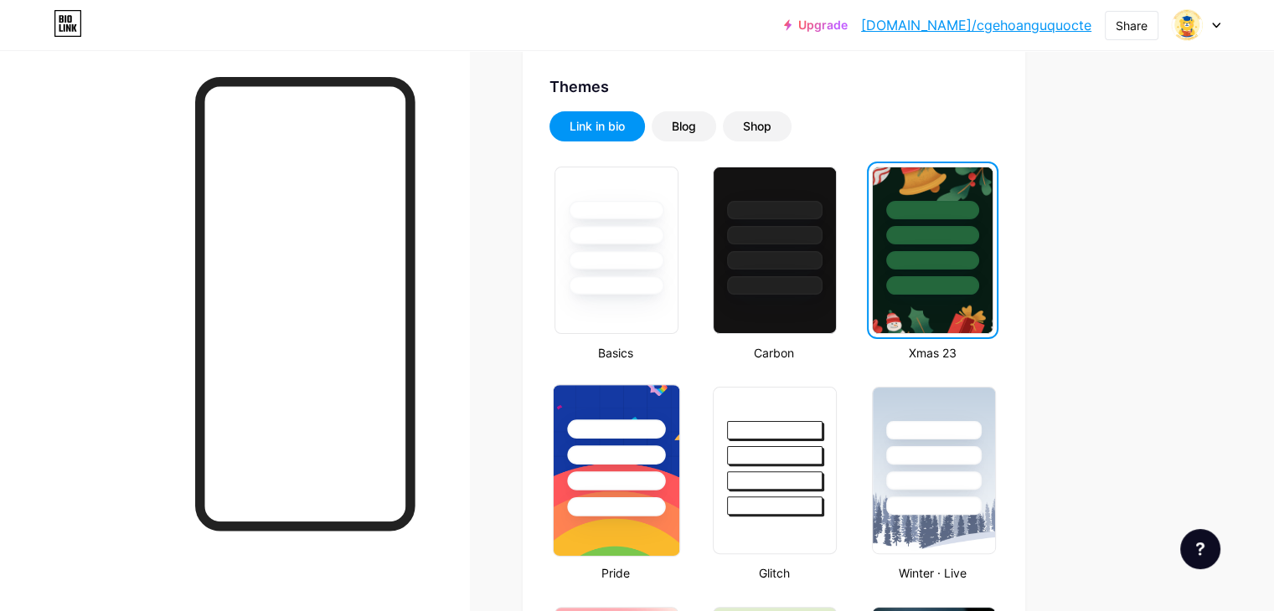
click at [665, 479] on div at bounding box center [616, 480] width 98 height 19
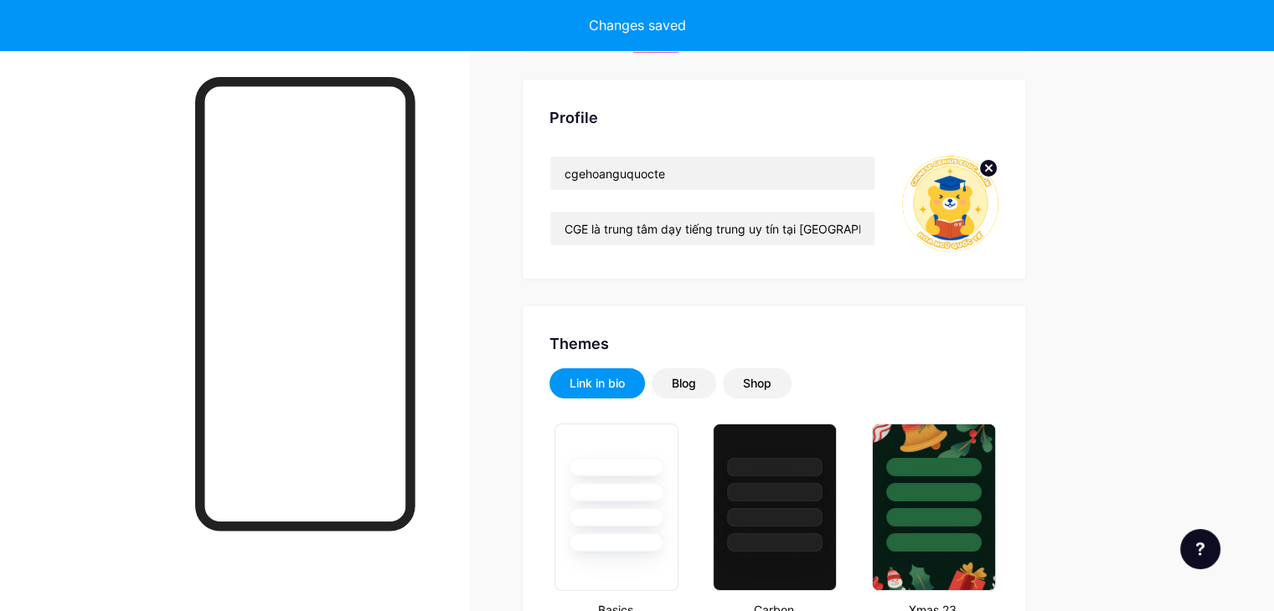
scroll to position [0, 0]
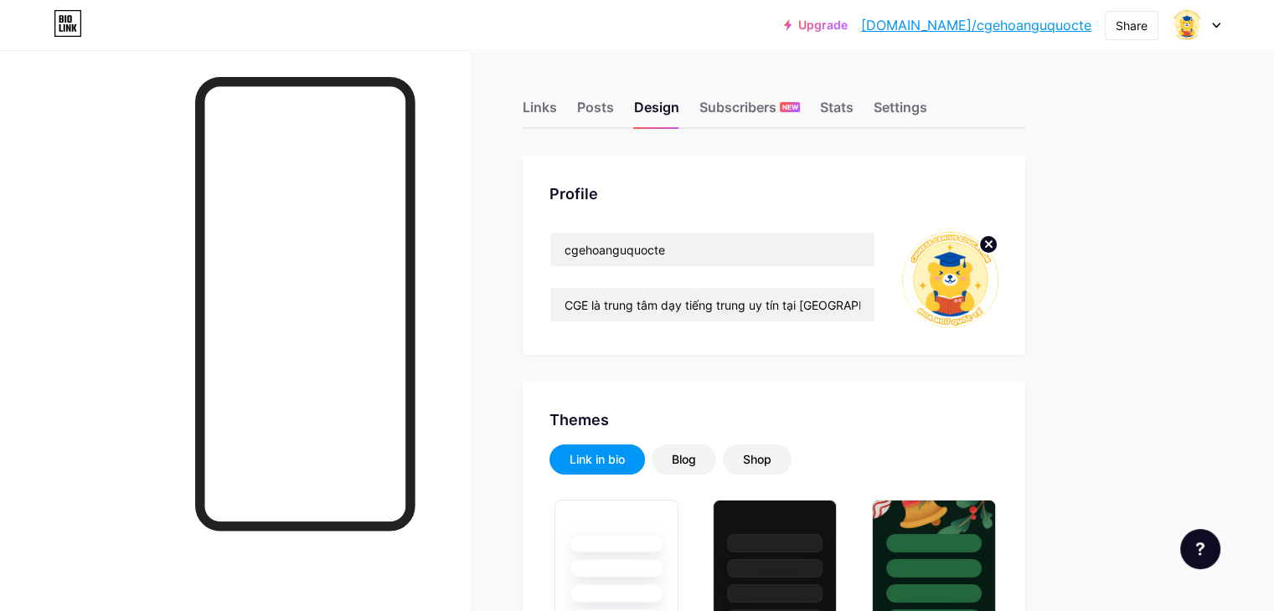
click at [134, 330] on div at bounding box center [234, 355] width 469 height 611
click at [557, 109] on div "Links" at bounding box center [539, 112] width 34 height 30
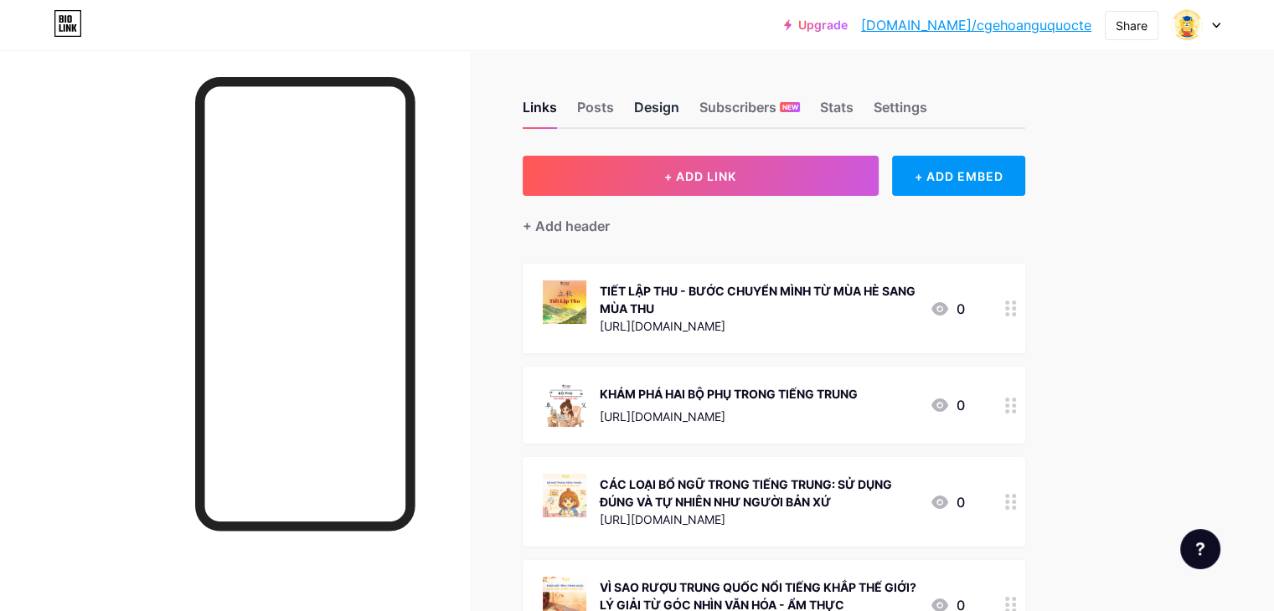
click at [679, 109] on div "Design" at bounding box center [656, 112] width 45 height 30
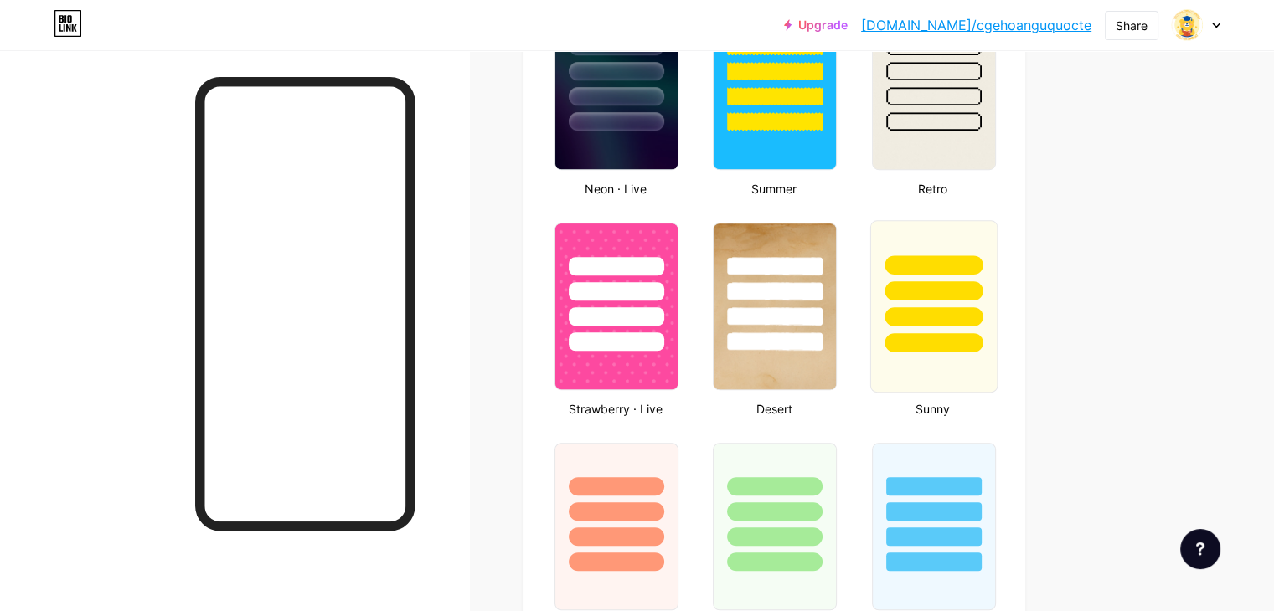
scroll to position [1159, 0]
click at [978, 336] on div at bounding box center [933, 341] width 98 height 19
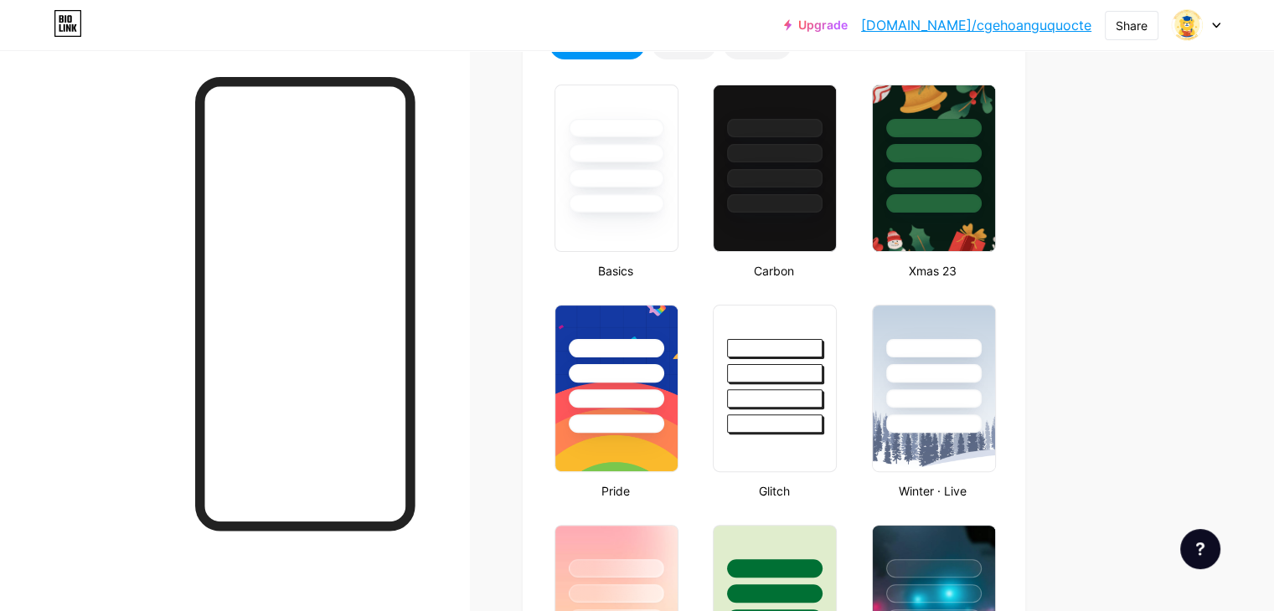
scroll to position [0, 0]
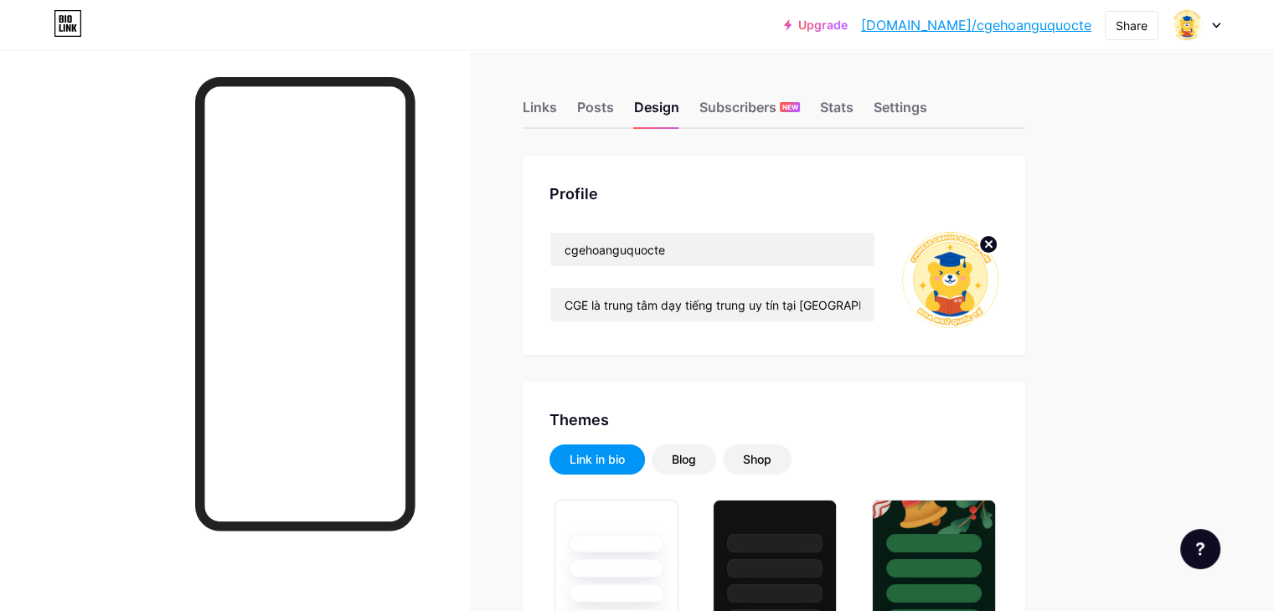
click at [178, 312] on div at bounding box center [234, 355] width 469 height 611
click at [202, 178] on div at bounding box center [234, 355] width 469 height 611
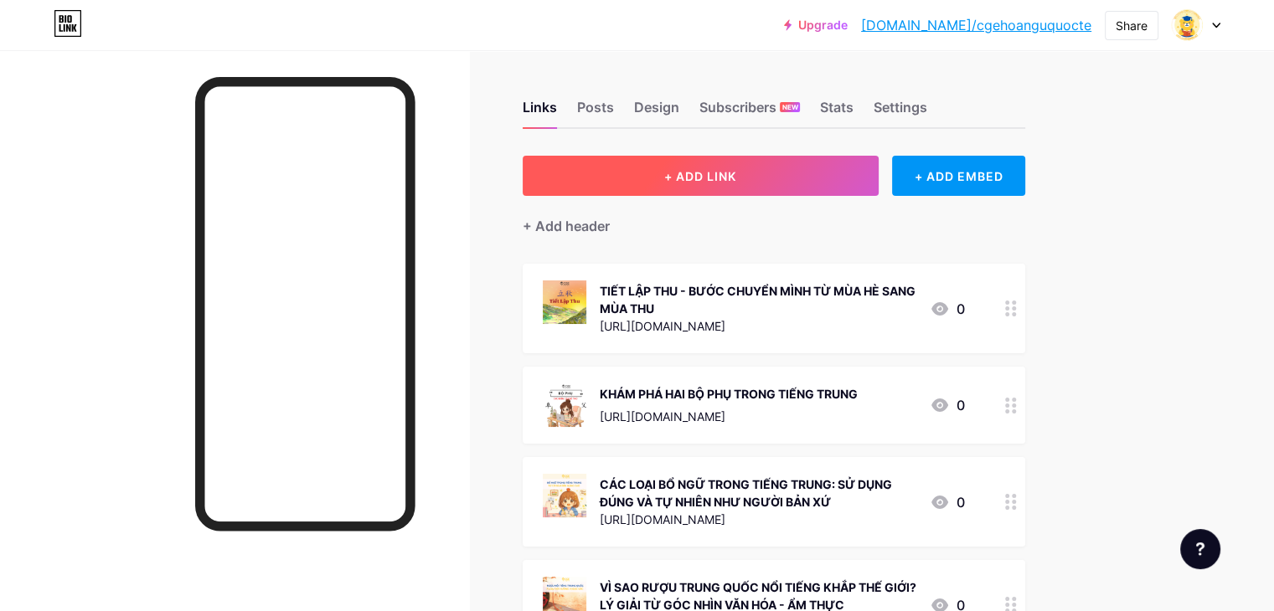
click at [725, 181] on button "+ ADD LINK" at bounding box center [700, 176] width 356 height 40
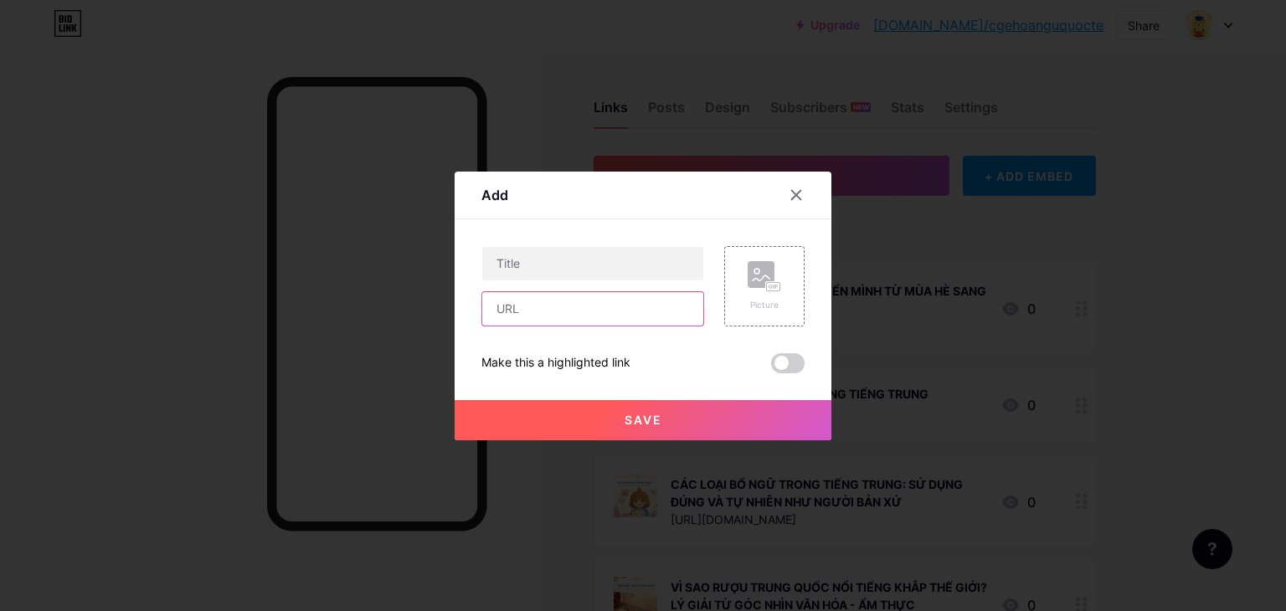
click at [547, 322] on input "text" at bounding box center [592, 308] width 221 height 33
paste input "[URL][DOMAIN_NAME]"
type input "[URL][DOMAIN_NAME]"
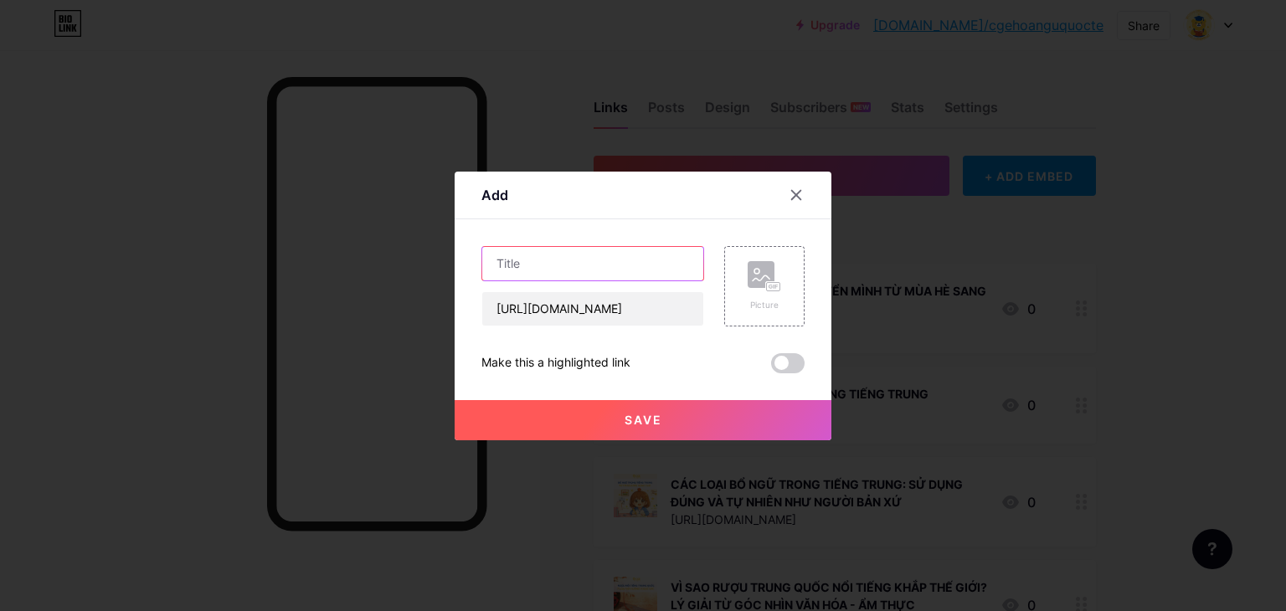
click at [536, 263] on input "text" at bounding box center [592, 263] width 221 height 33
paste input "[DATE] LÀ NGÀY MẤY? LỜI CHÚC BẰNG TIẾNG TRUNG"
type input "[DATE] LÀ NGÀY MẤY? LỜI CHÚC BẰNG TIẾNG TRUNG"
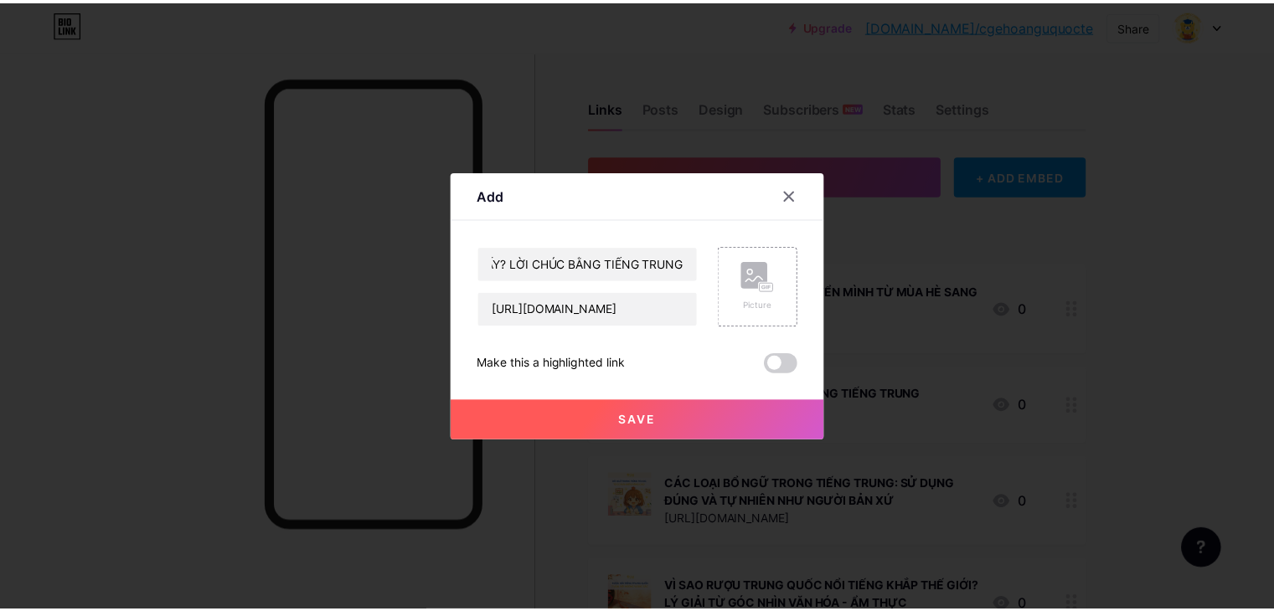
scroll to position [0, 0]
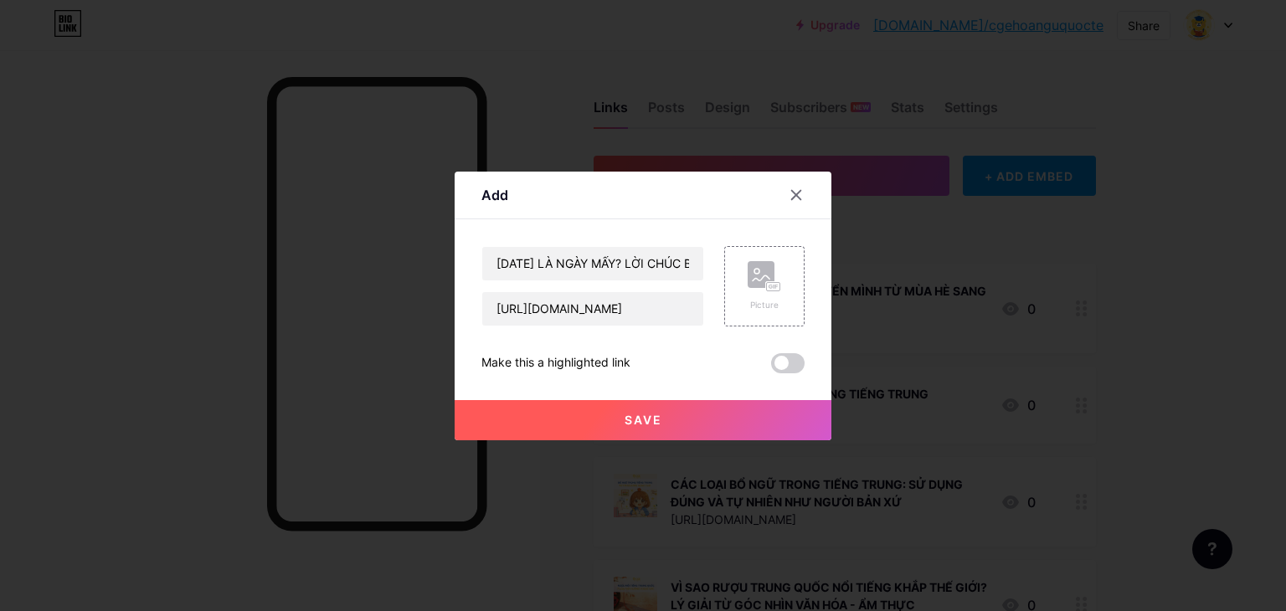
click at [783, 361] on span at bounding box center [787, 363] width 33 height 20
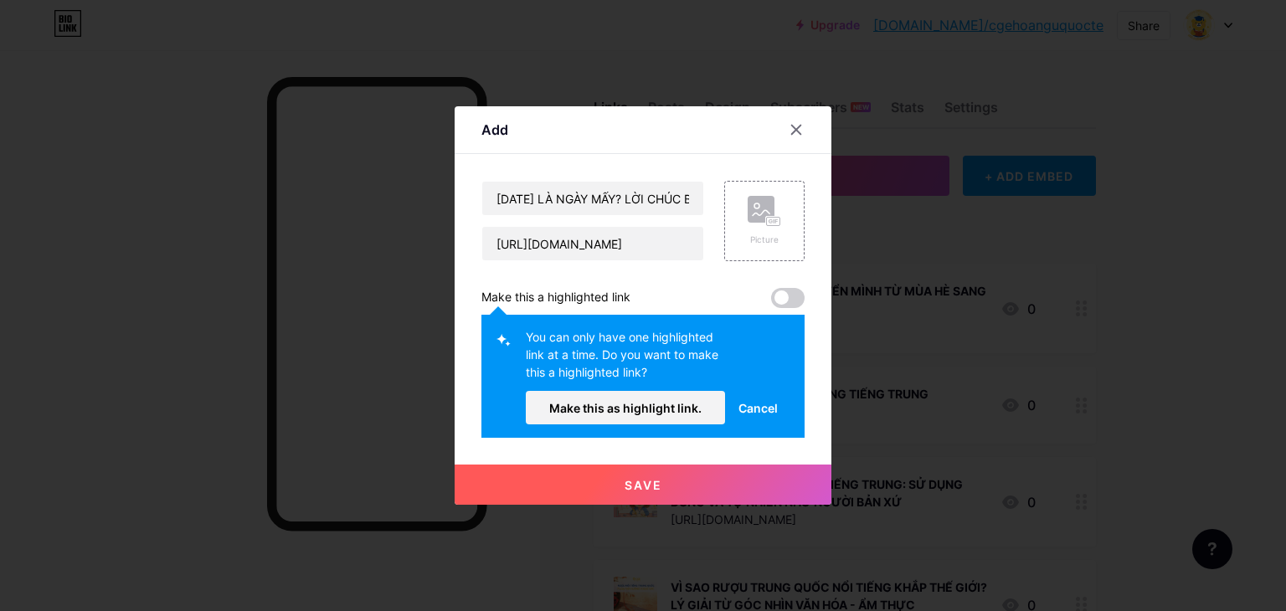
click at [777, 300] on span at bounding box center [787, 298] width 33 height 20
click at [786, 300] on span at bounding box center [787, 298] width 33 height 20
click at [666, 405] on span "Make this as highlight link." at bounding box center [625, 408] width 152 height 14
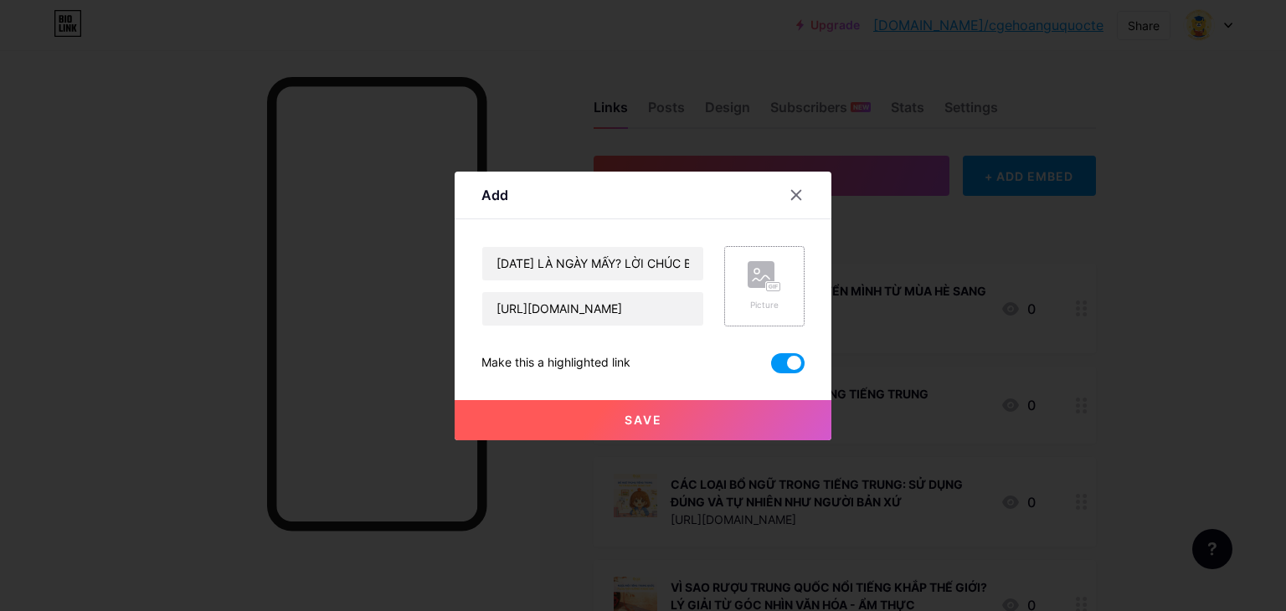
click at [767, 290] on rect at bounding box center [773, 286] width 13 height 8
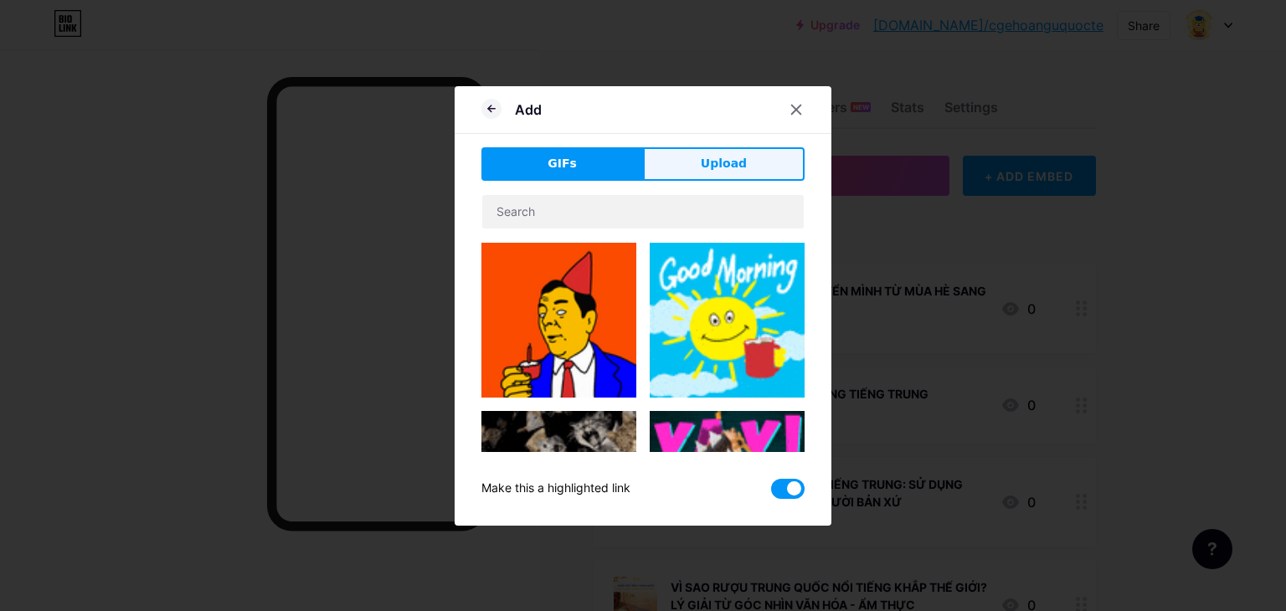
click at [720, 170] on span "Upload" at bounding box center [724, 164] width 46 height 18
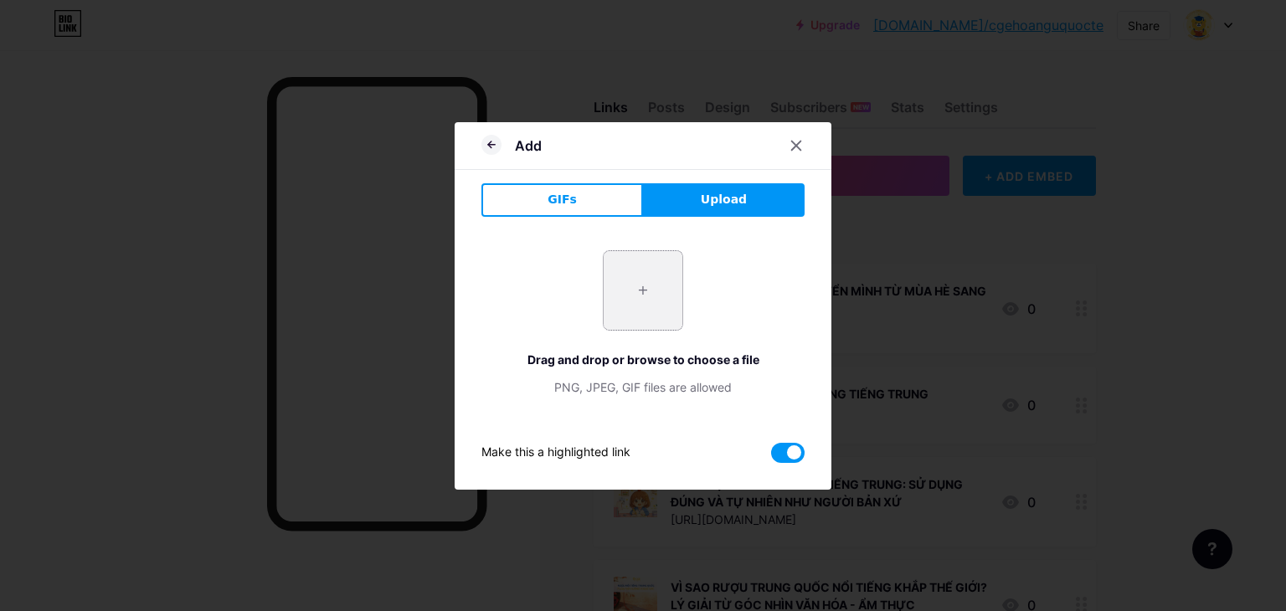
click at [630, 299] on input "file" at bounding box center [643, 290] width 79 height 79
type input "C:\fakepath\n[DEMOGRAPHIC_DATA]-cua-cha.jpg"
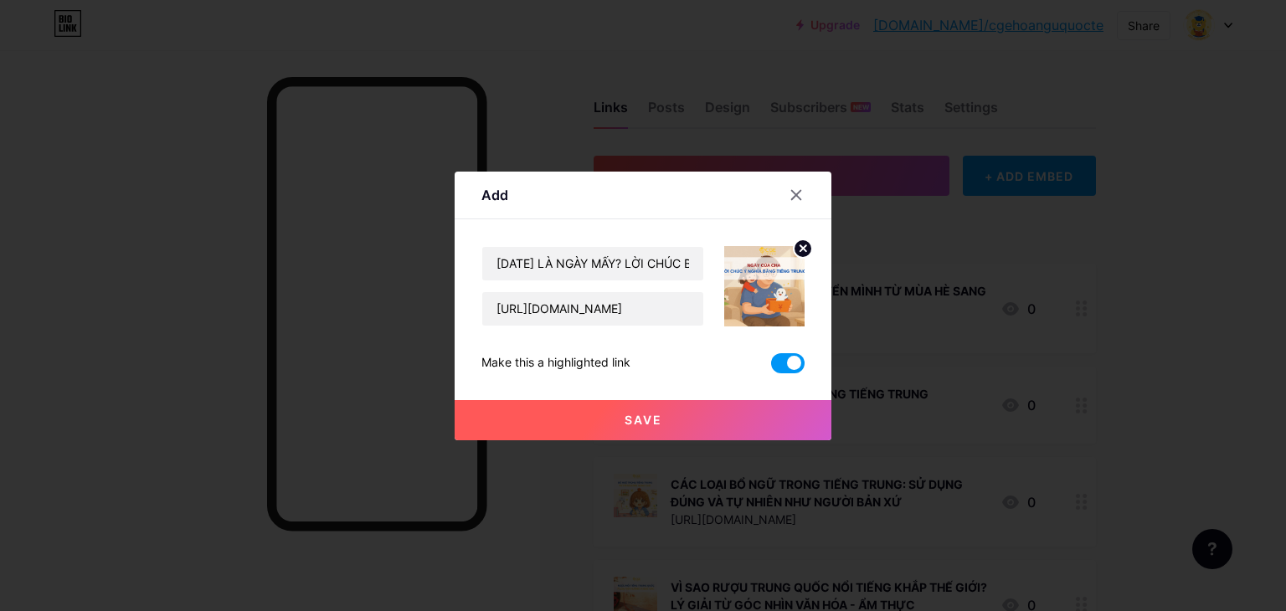
click at [615, 431] on button "Save" at bounding box center [643, 420] width 377 height 40
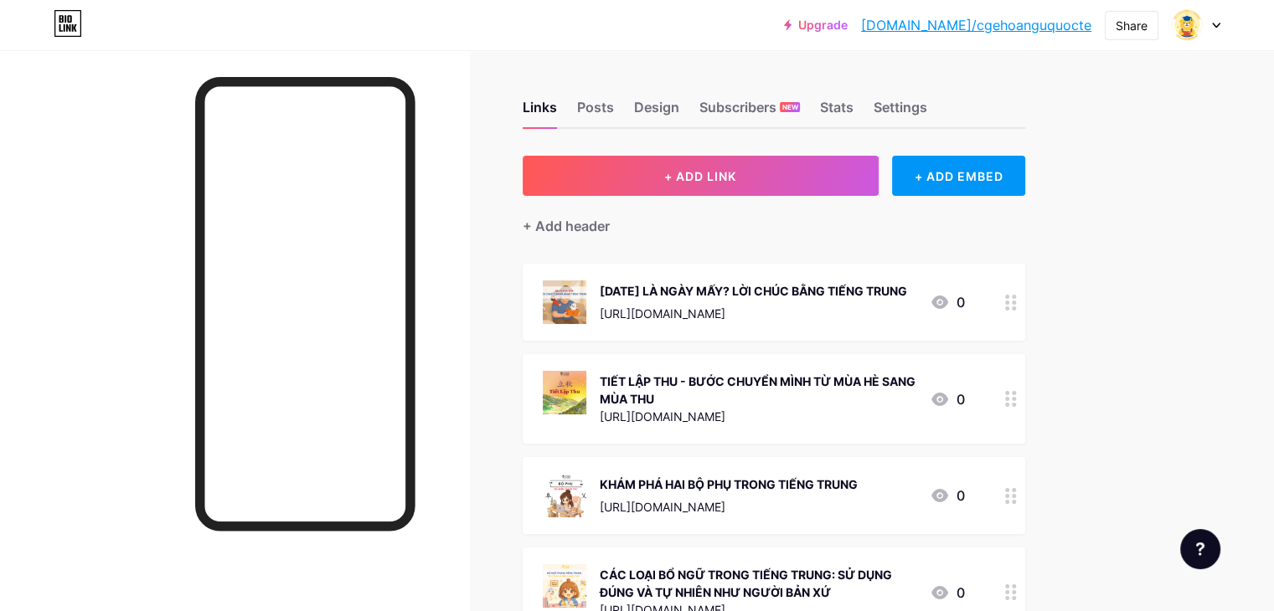
drag, startPoint x: 846, startPoint y: 284, endPoint x: 695, endPoint y: 309, distance: 152.8
drag, startPoint x: 695, startPoint y: 309, endPoint x: 640, endPoint y: 307, distance: 55.3
